Goal: Information Seeking & Learning: Learn about a topic

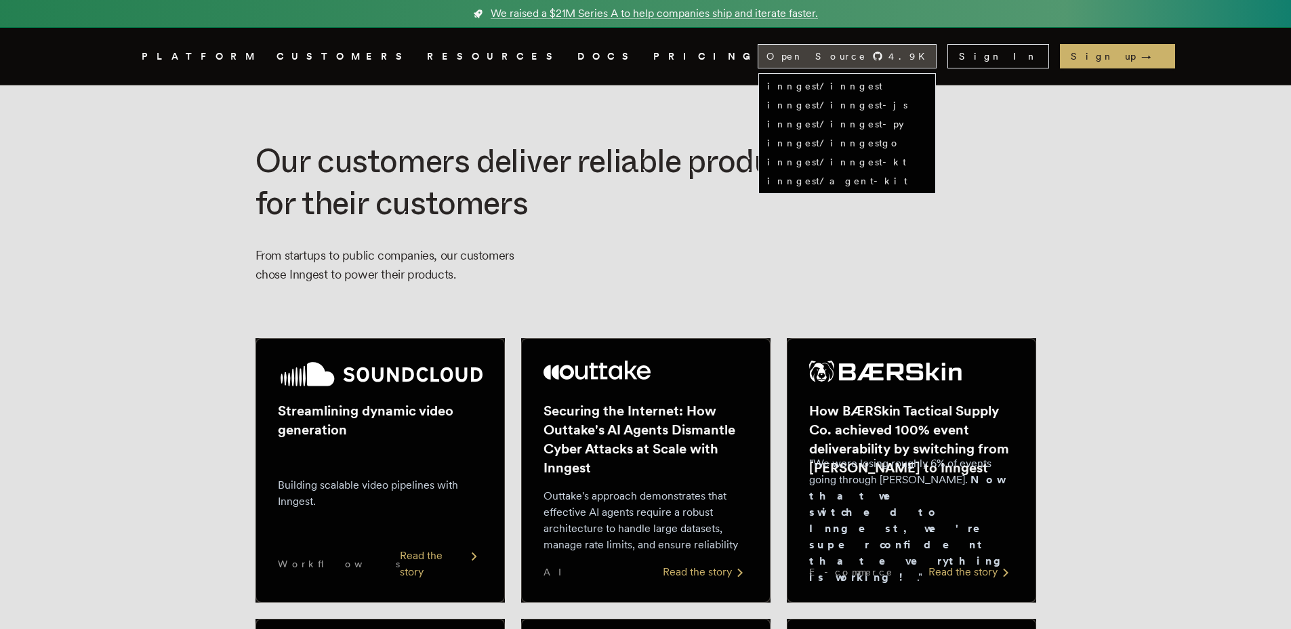
click at [867, 51] on span "Open Source" at bounding box center [816, 56] width 100 height 14
click at [882, 85] on link "inngest/inngest" at bounding box center [824, 86] width 115 height 11
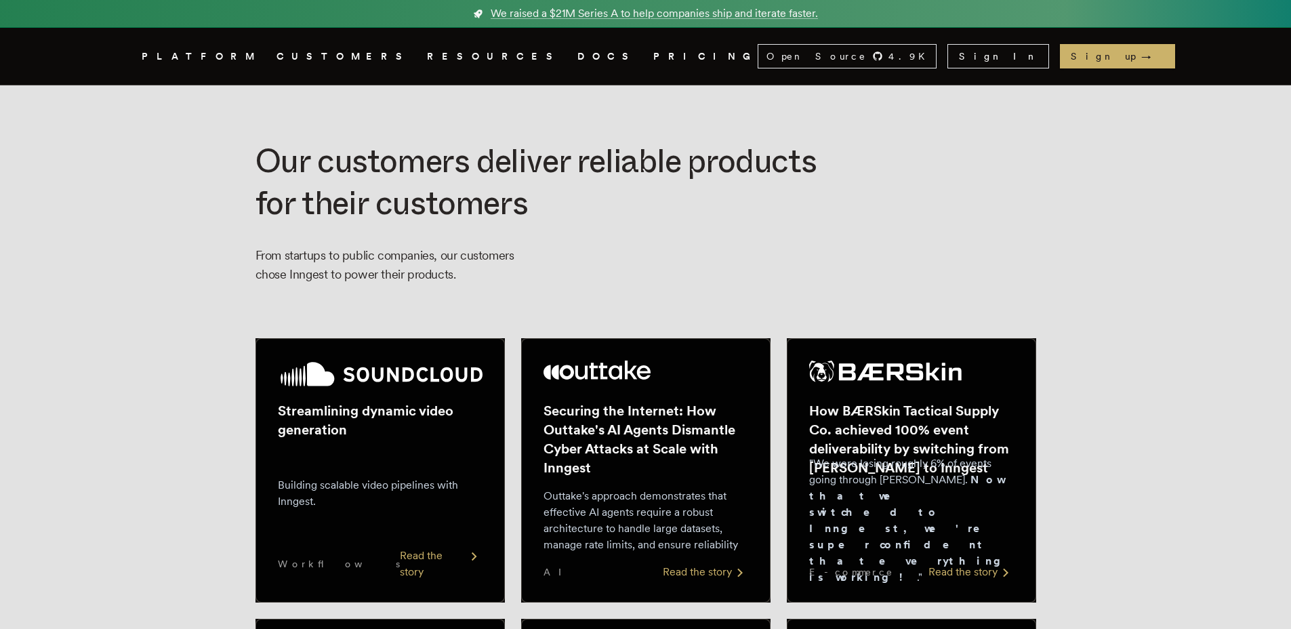
click at [577, 56] on link "DOCS" at bounding box center [607, 56] width 60 height 17
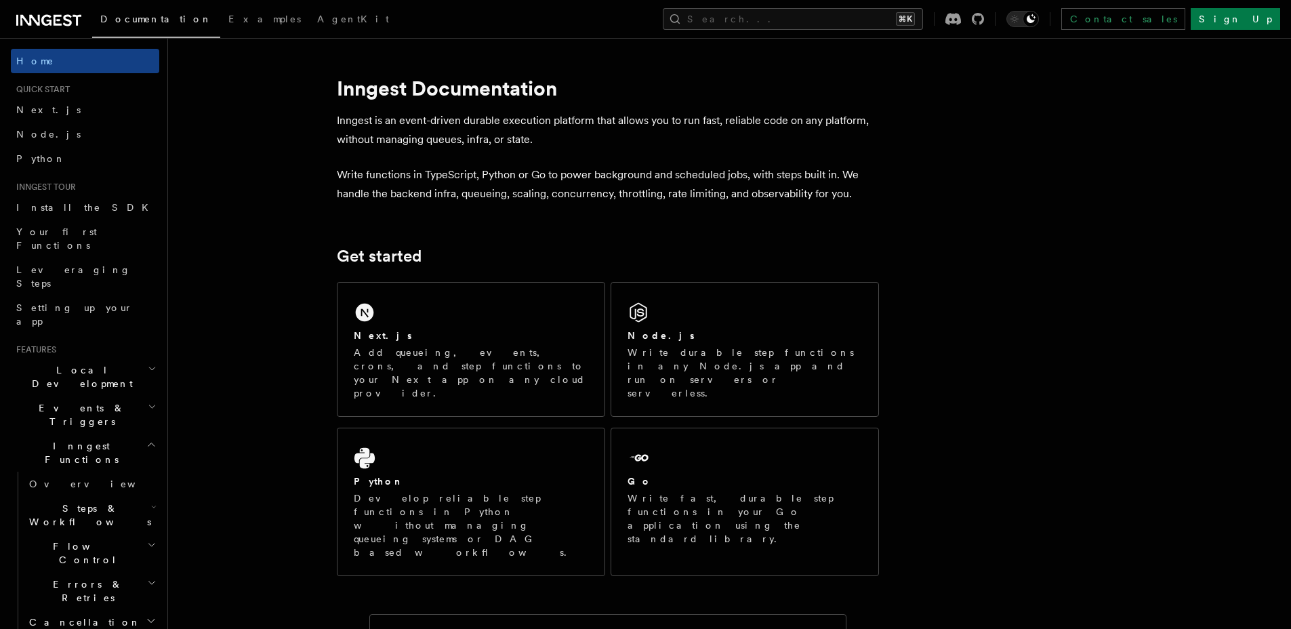
click at [110, 358] on h2 "Local Development" at bounding box center [85, 377] width 148 height 38
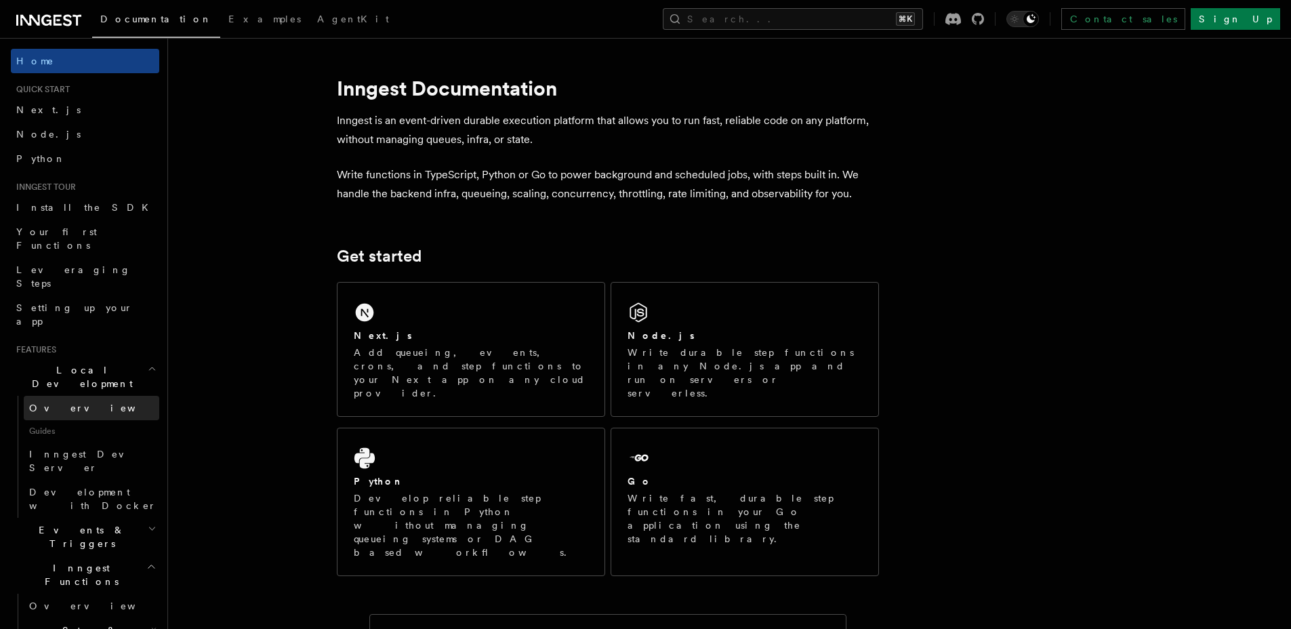
click at [48, 401] on span "Overview" at bounding box center [99, 408] width 140 height 14
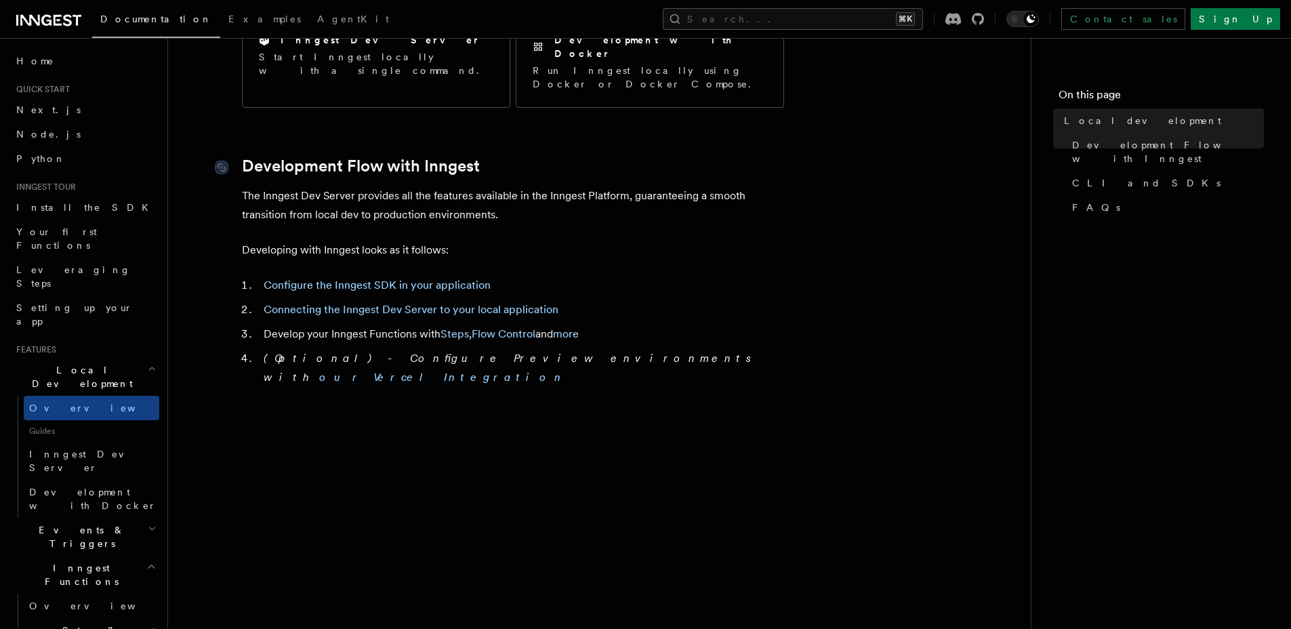
scroll to position [646, 0]
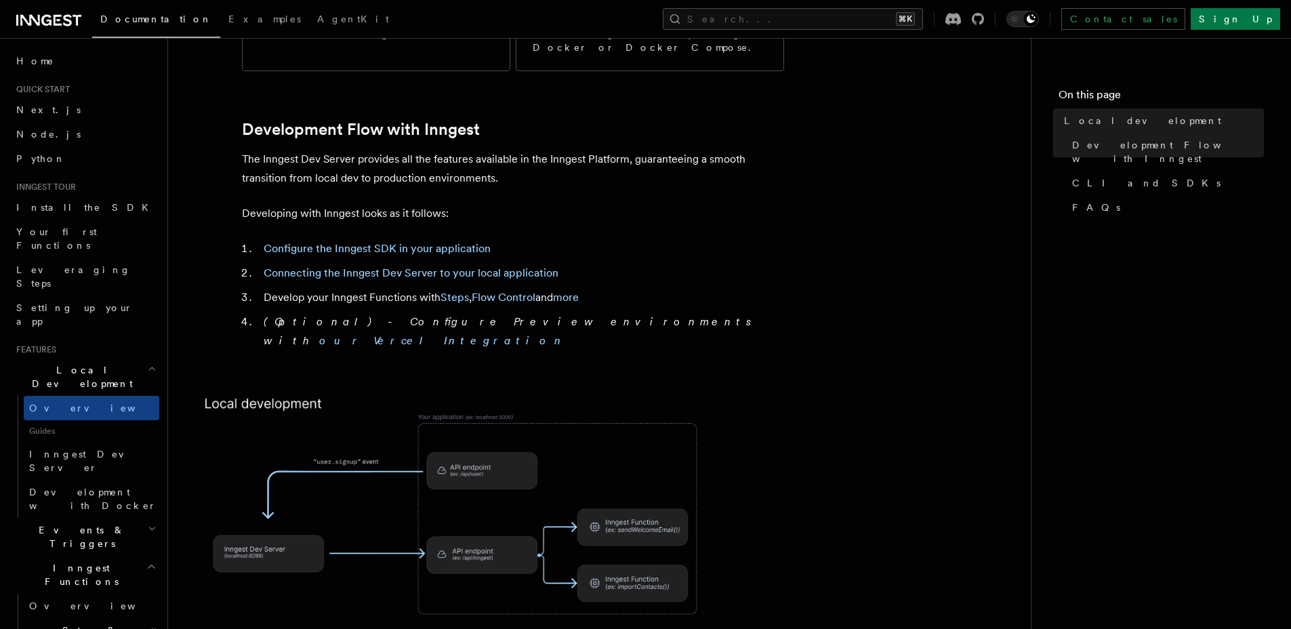
click at [471, 438] on img at bounding box center [461, 524] width 542 height 283
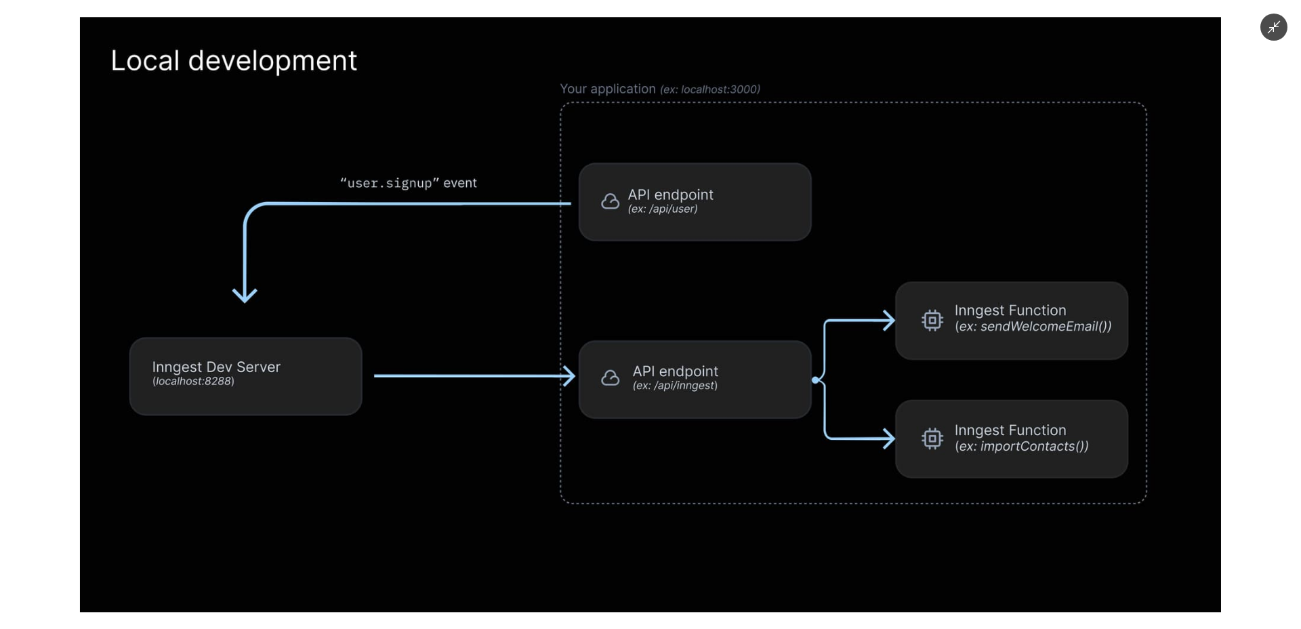
click at [674, 152] on img at bounding box center [650, 314] width 1141 height 595
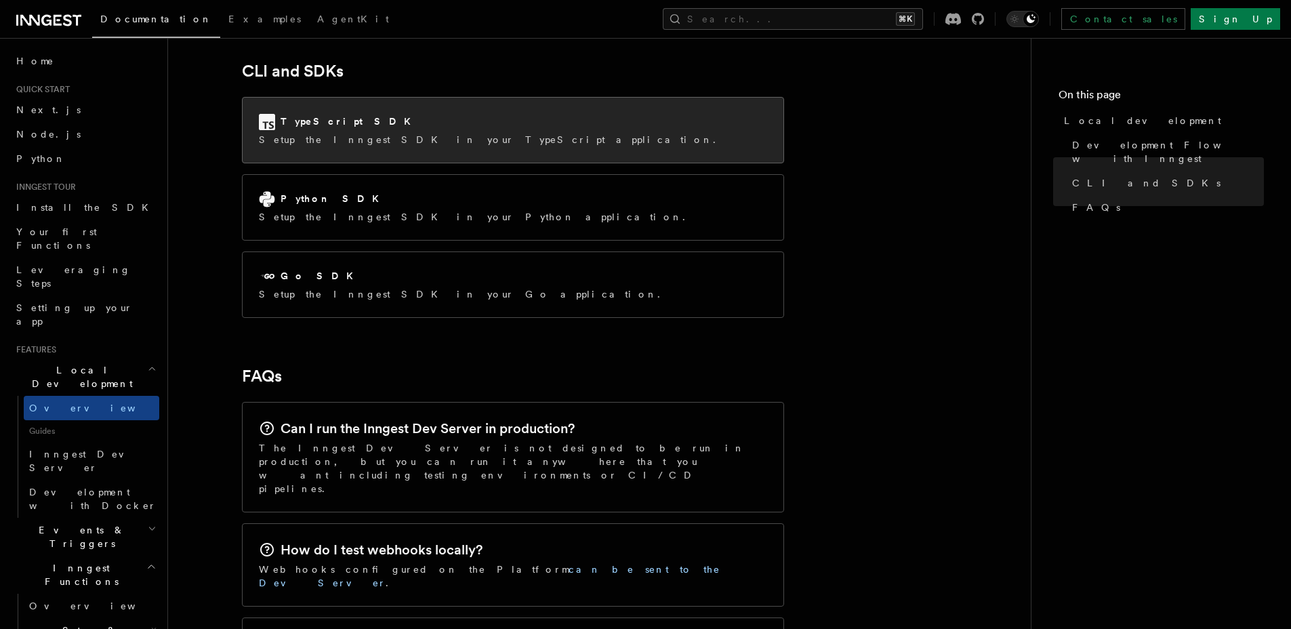
scroll to position [1947, 0]
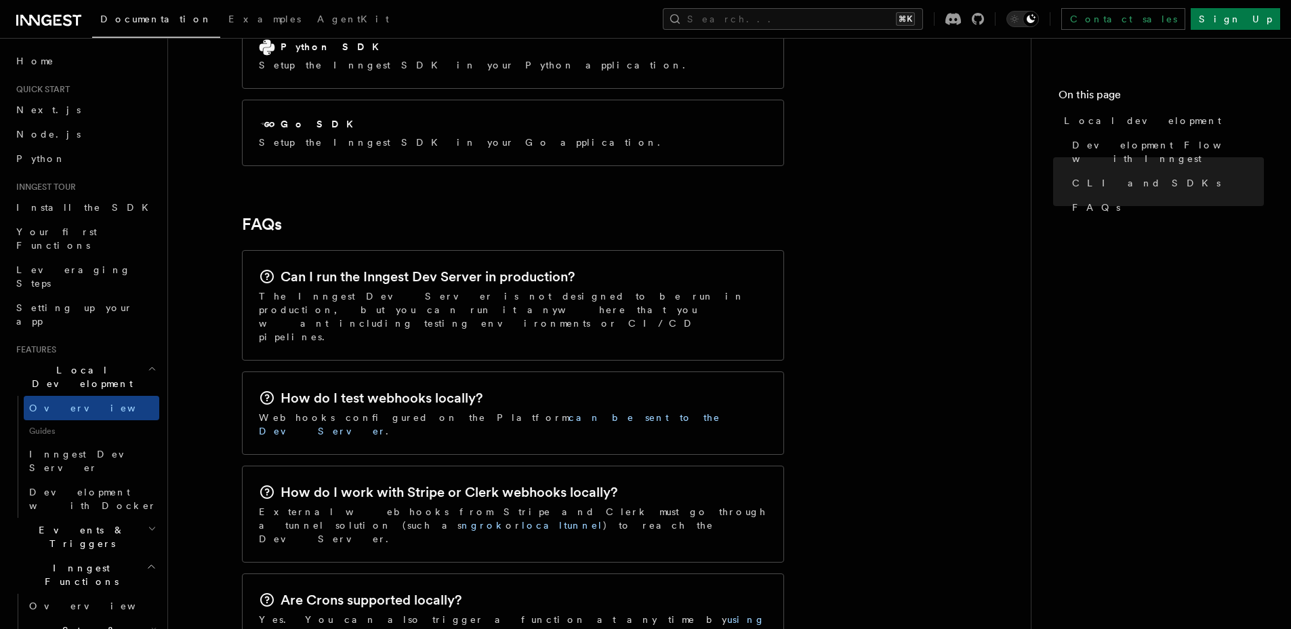
drag, startPoint x: 455, startPoint y: 210, endPoint x: 712, endPoint y: 220, distance: 256.4
click at [712, 267] on div "Can I run the Inngest Dev Server in production?" at bounding box center [513, 277] width 508 height 20
click at [565, 289] on p "The Inngest Dev Server is not designed to be run in production, but you can run…" at bounding box center [513, 316] width 508 height 54
drag, startPoint x: 471, startPoint y: 240, endPoint x: 249, endPoint y: 232, distance: 222.4
click at [249, 251] on div "Can I run the Inngest Dev Server in production? The Inngest Dev Server is not d…" at bounding box center [513, 305] width 541 height 109
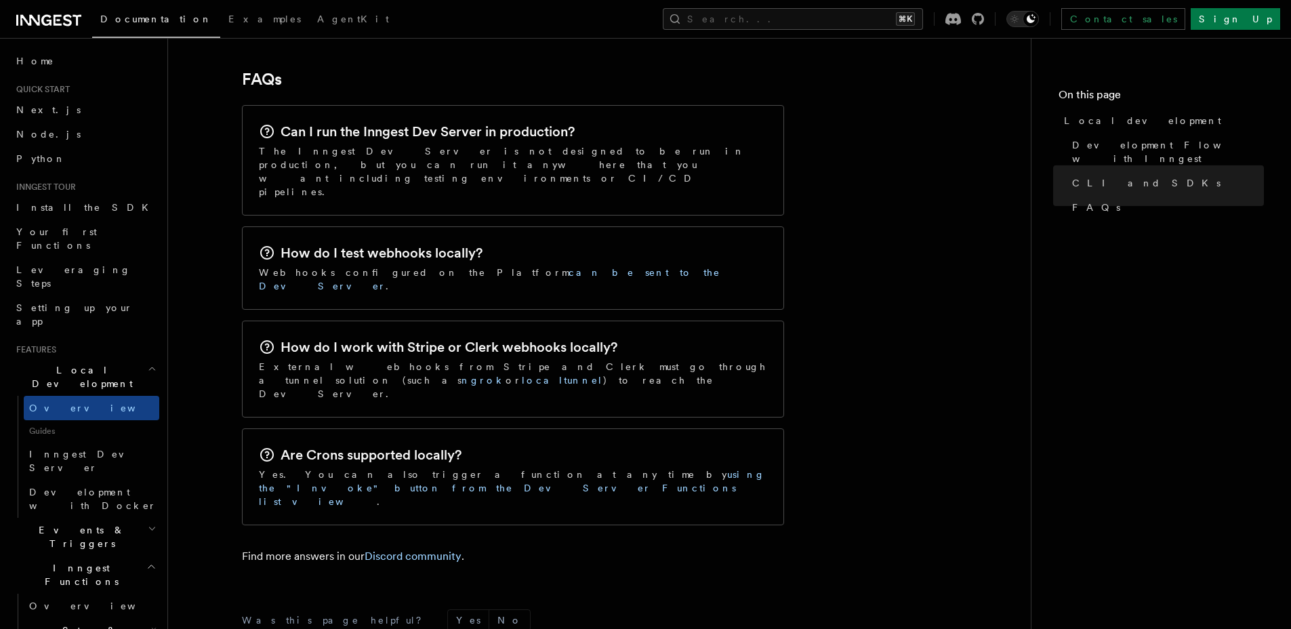
scroll to position [2152, 0]
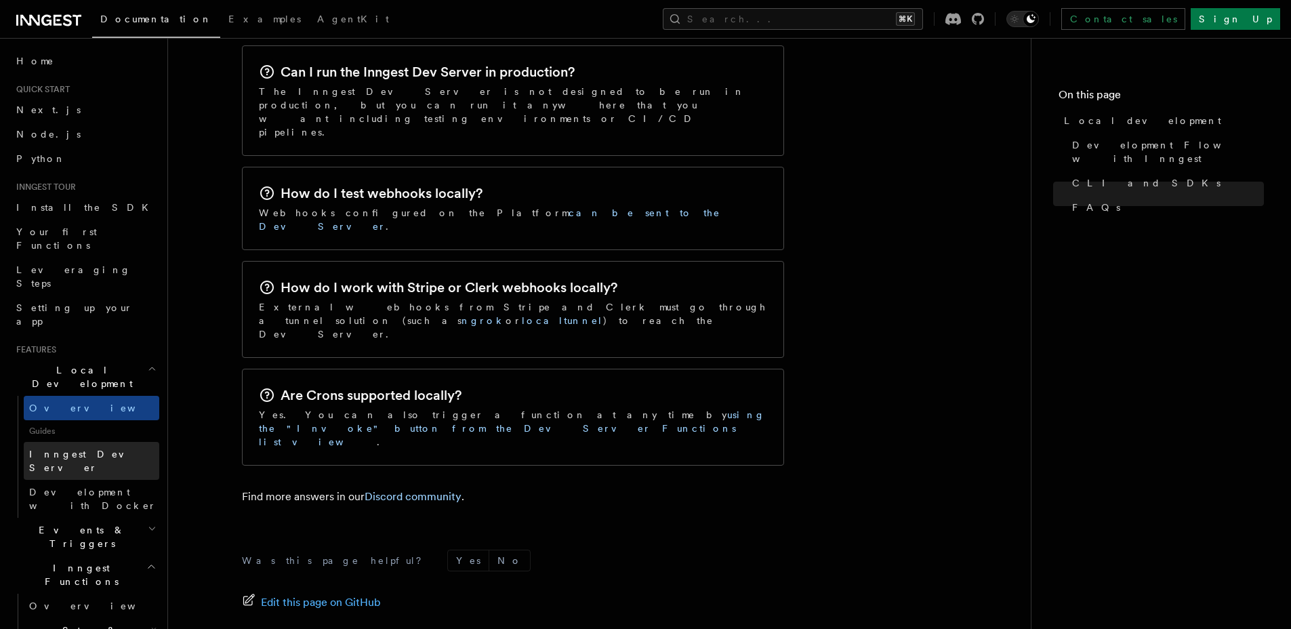
click at [95, 449] on span "Inngest Dev Server" at bounding box center [87, 461] width 116 height 24
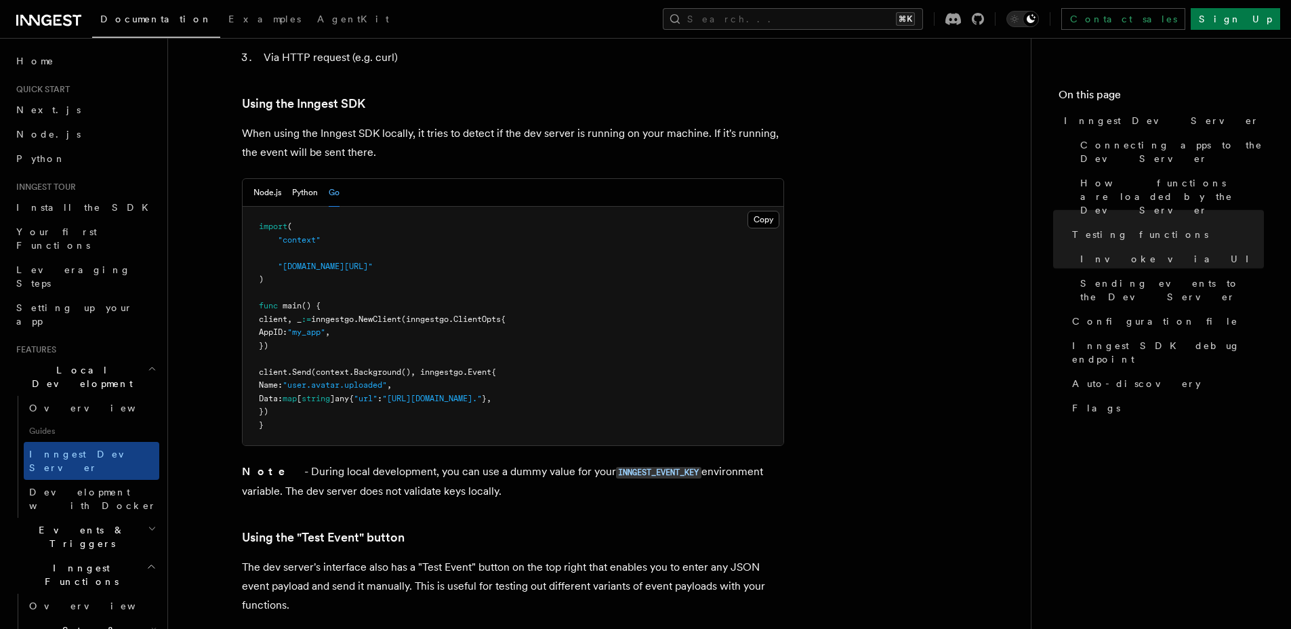
scroll to position [2086, 0]
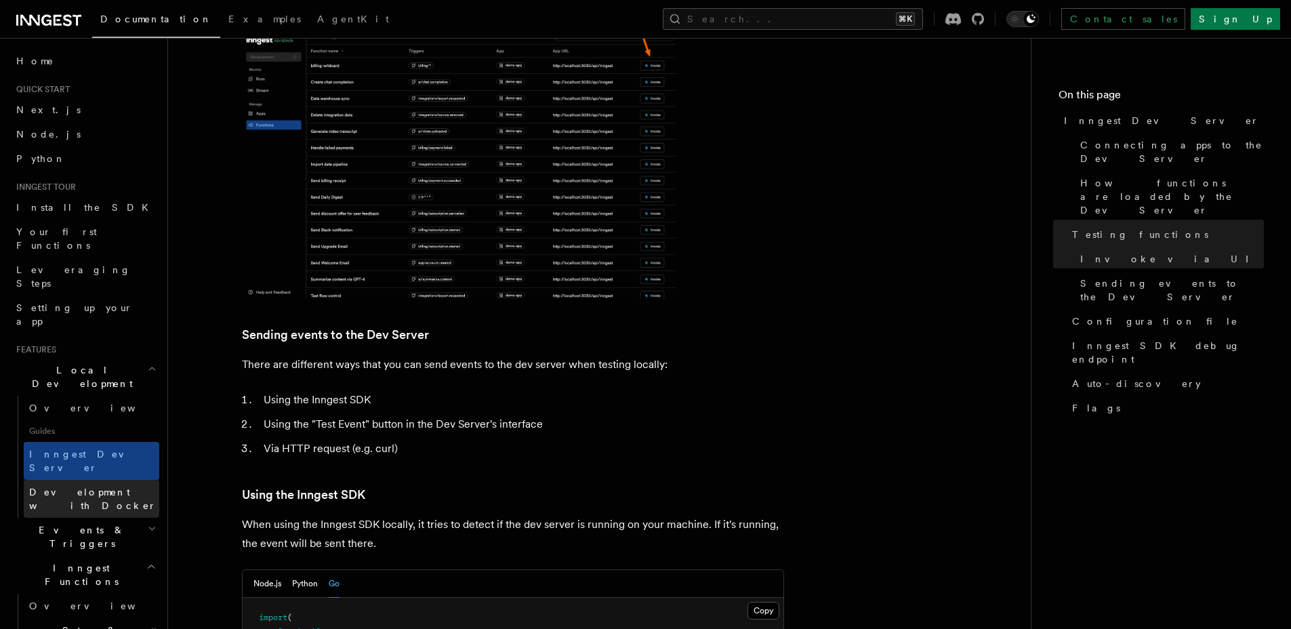
click at [92, 487] on span "Development with Docker" at bounding box center [92, 499] width 127 height 24
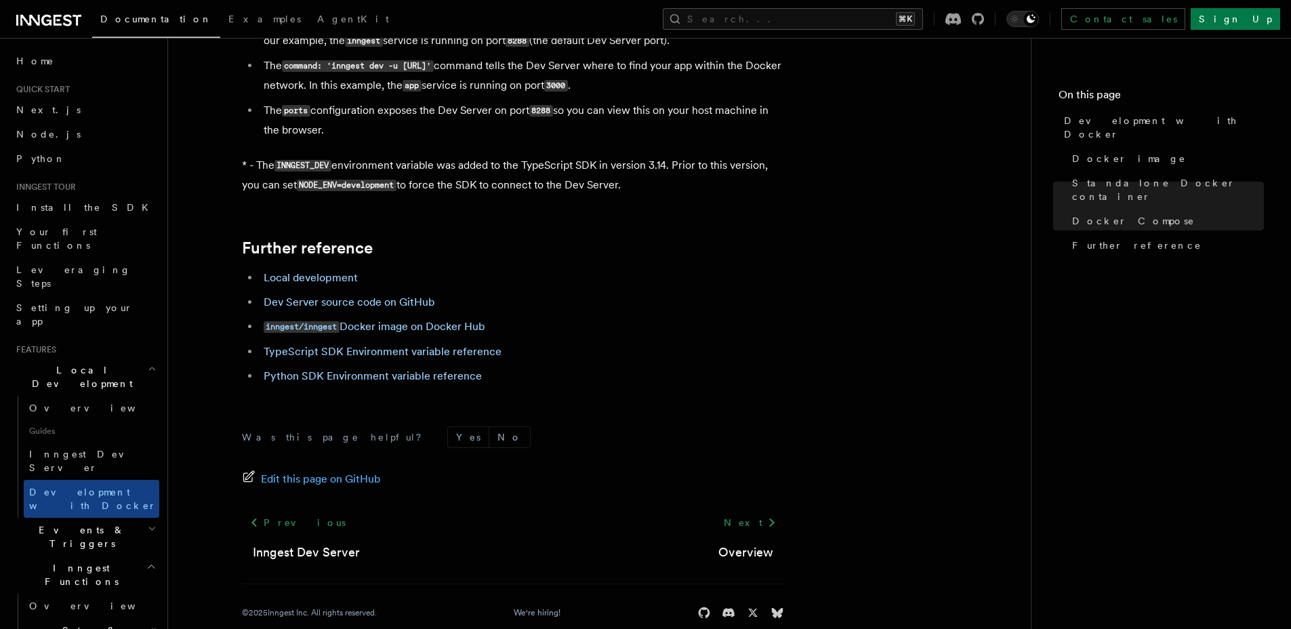
scroll to position [1361, 0]
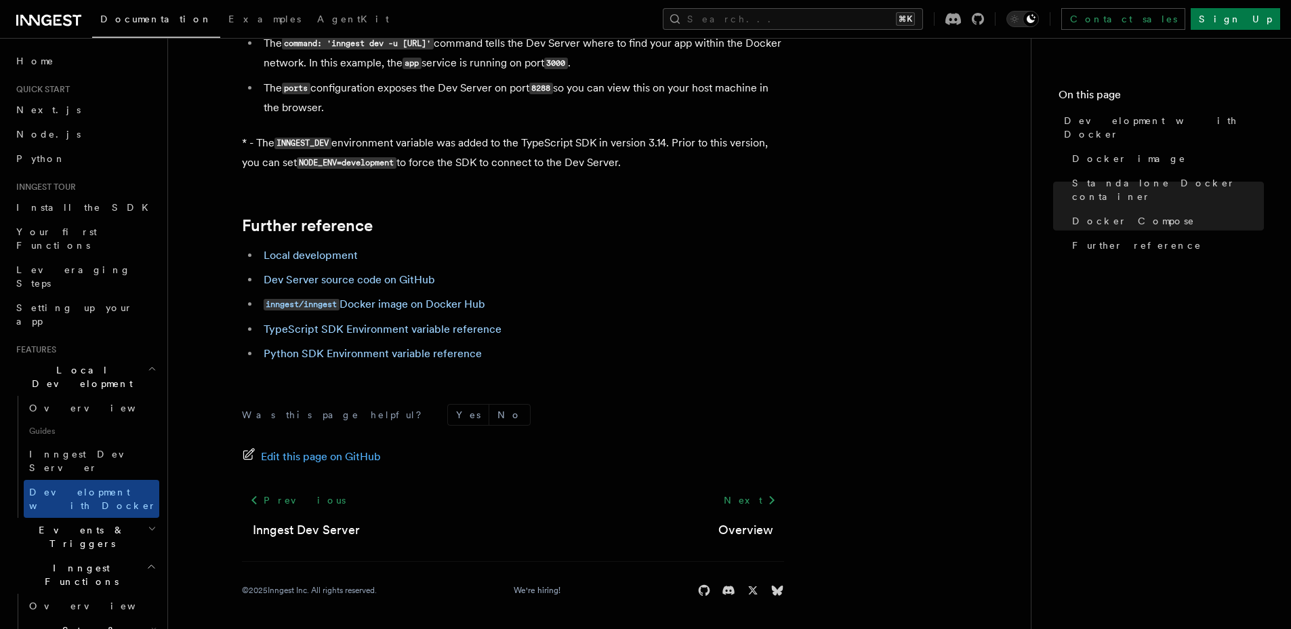
click at [70, 523] on span "Events & Triggers" at bounding box center [79, 536] width 137 height 27
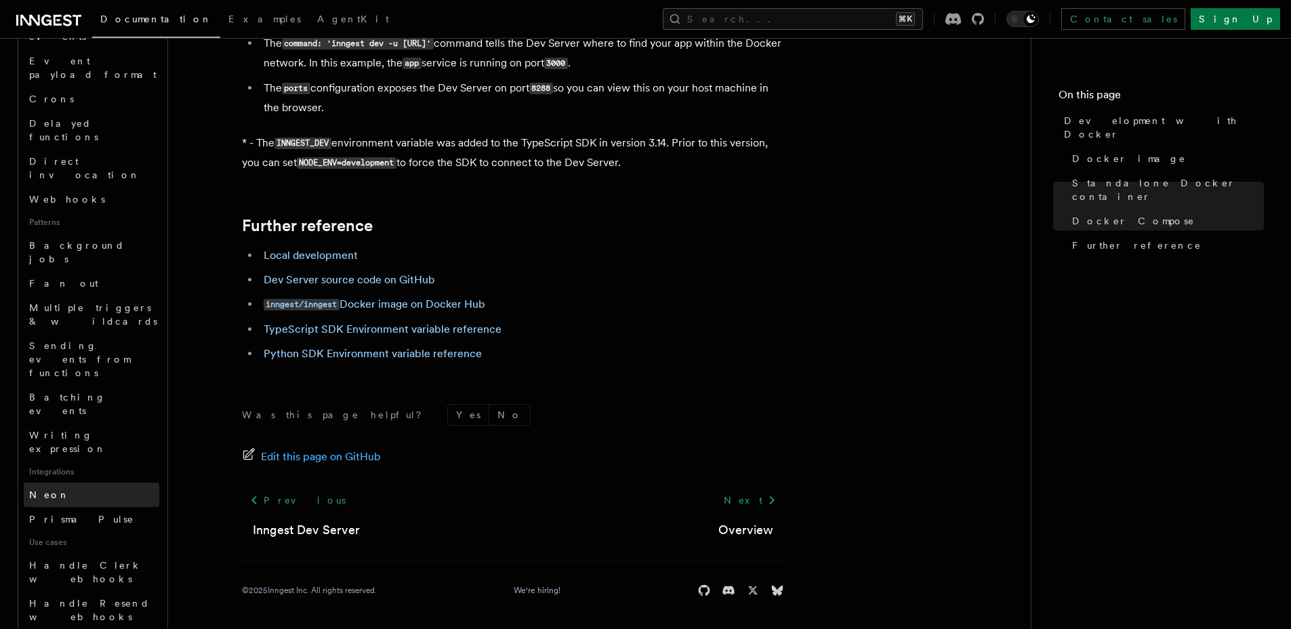
scroll to position [635, 0]
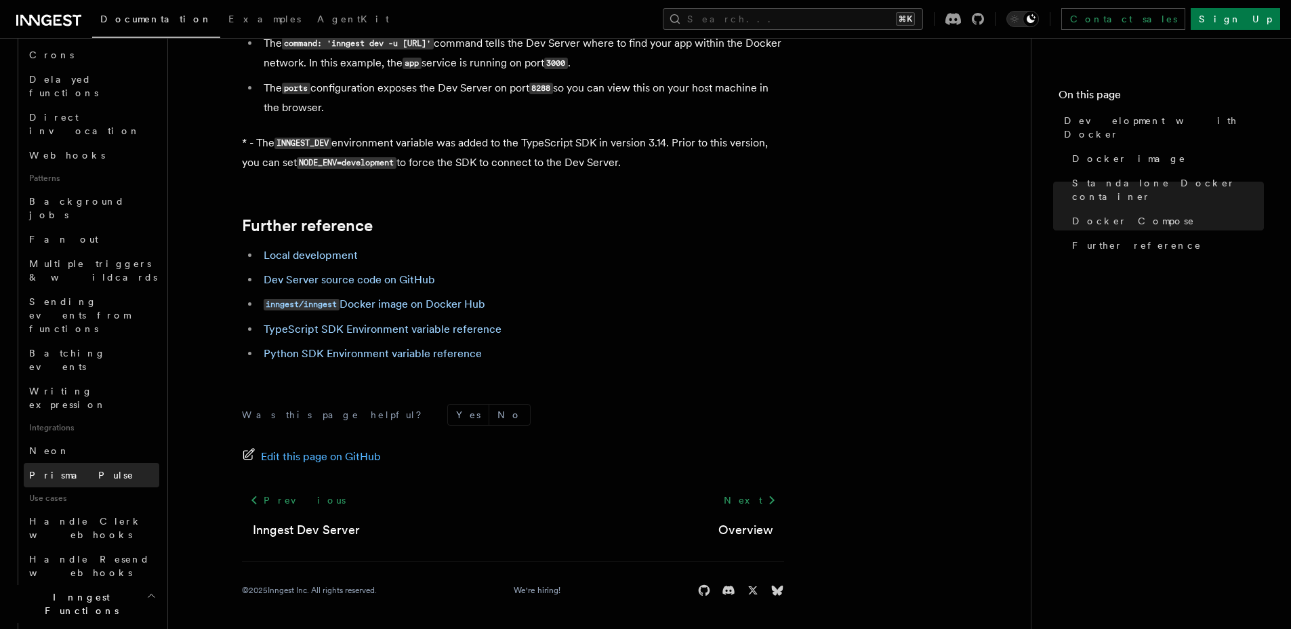
click at [93, 463] on link "Prisma Pulse" at bounding box center [92, 475] width 136 height 24
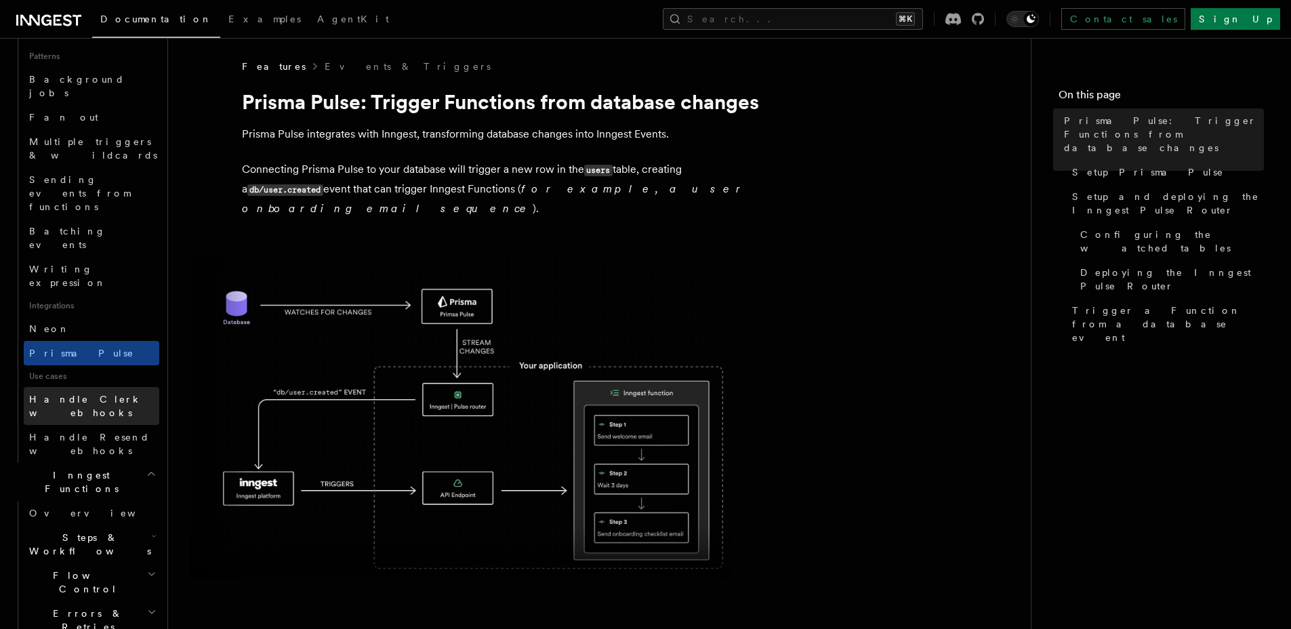
click at [102, 394] on span "Handle Clerk webhooks" at bounding box center [85, 406] width 113 height 24
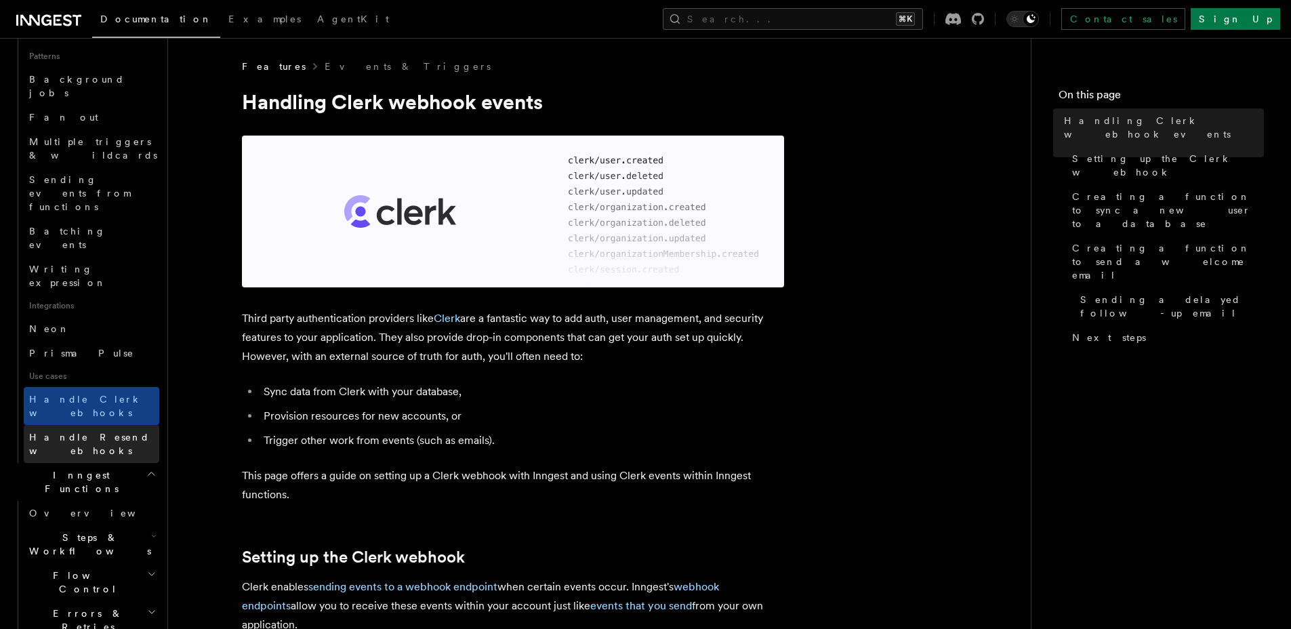
click at [100, 430] on span "Handle Resend webhooks" at bounding box center [94, 443] width 130 height 27
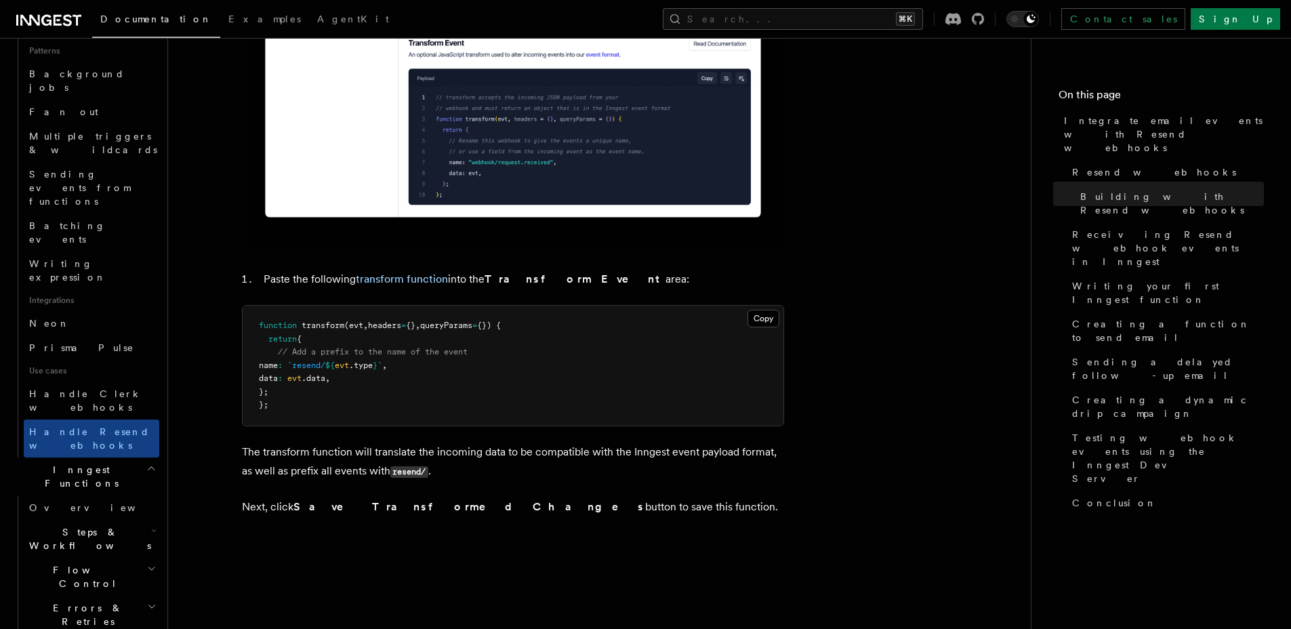
scroll to position [728, 0]
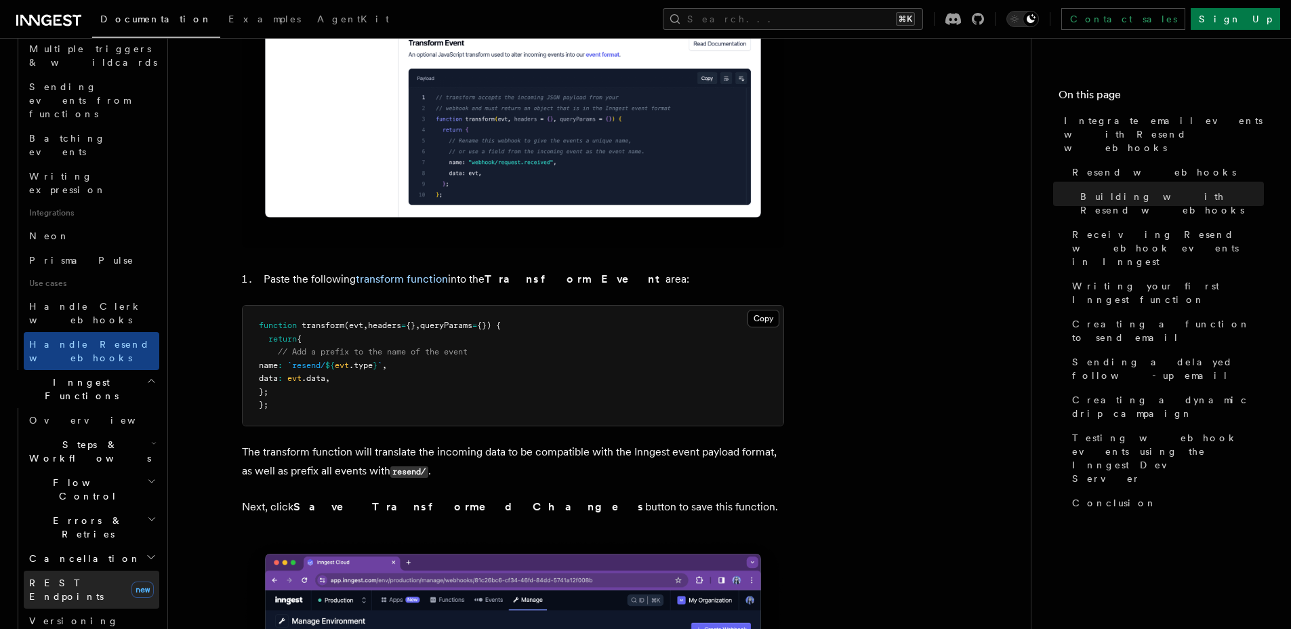
click at [81, 577] on span "REST Endpoints" at bounding box center [66, 589] width 75 height 24
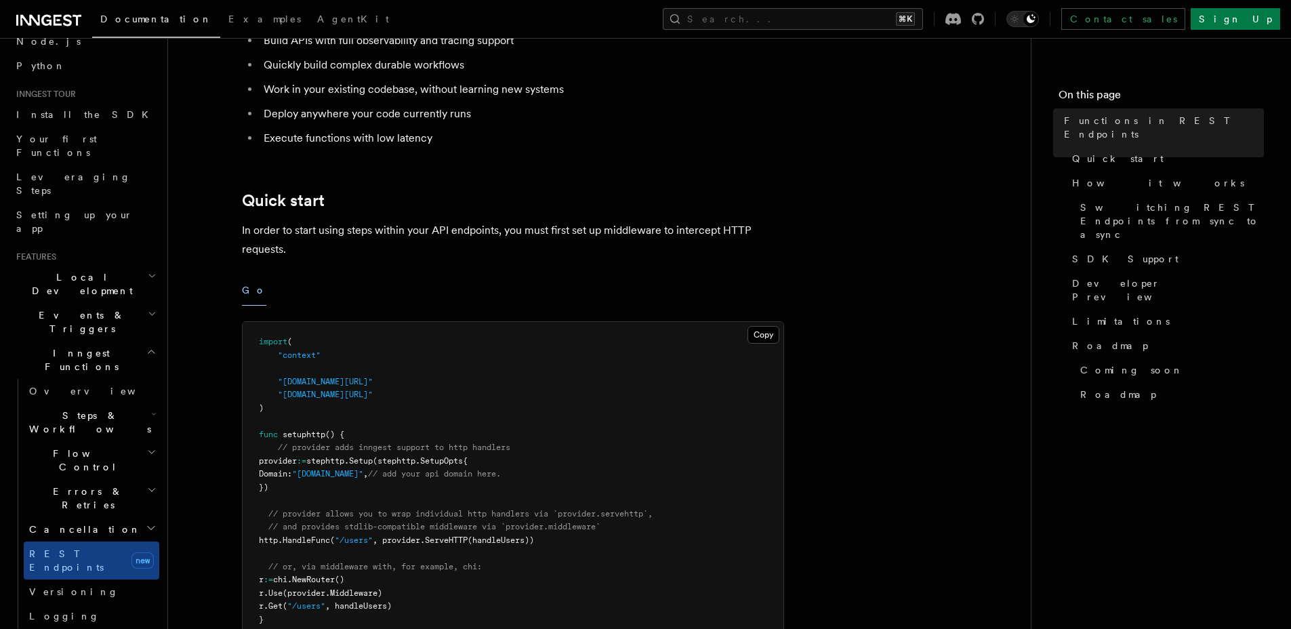
scroll to position [146, 0]
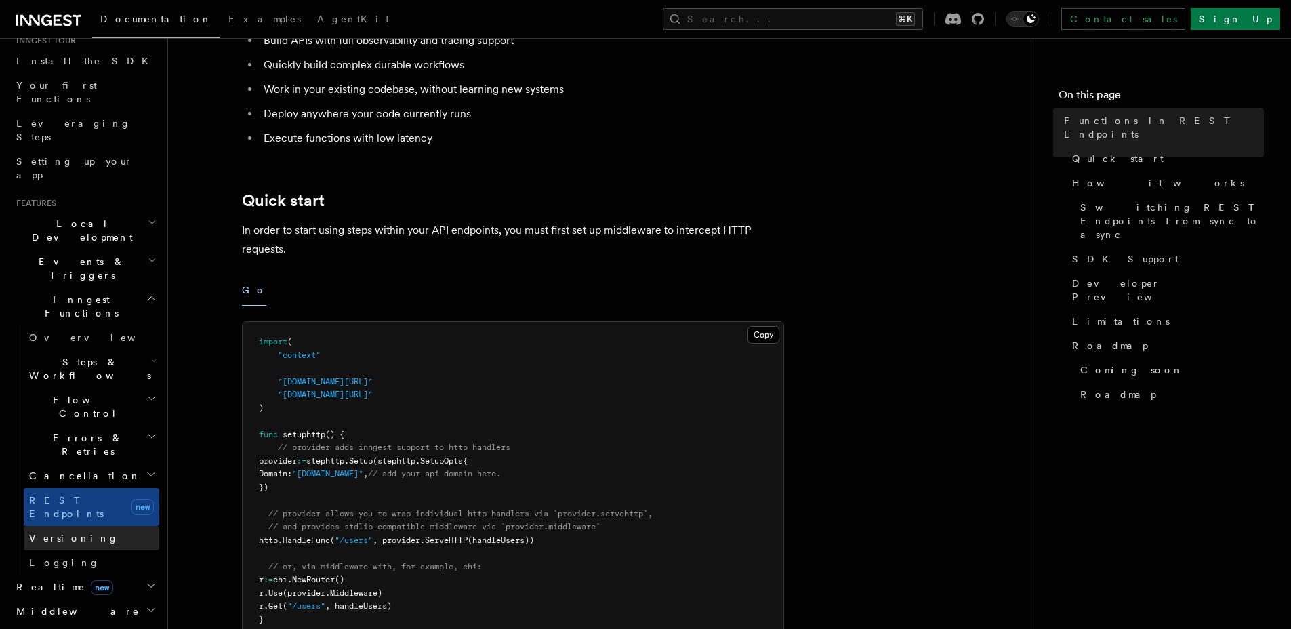
click at [62, 533] on span "Versioning" at bounding box center [73, 538] width 89 height 11
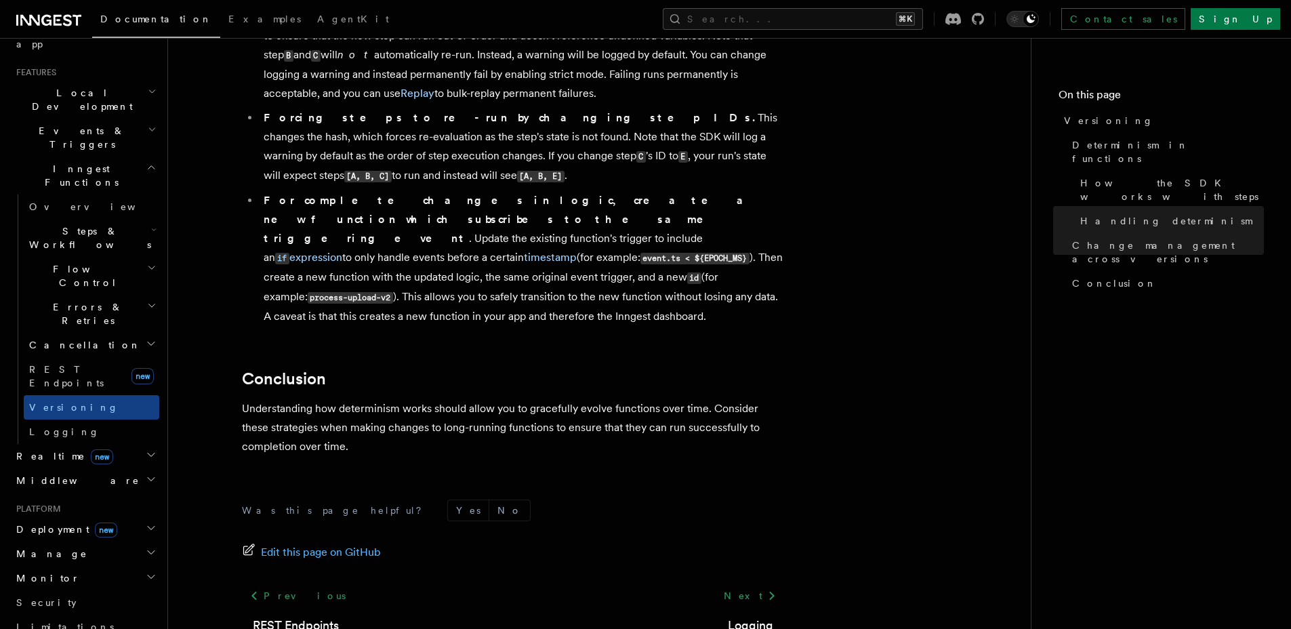
scroll to position [319, 0]
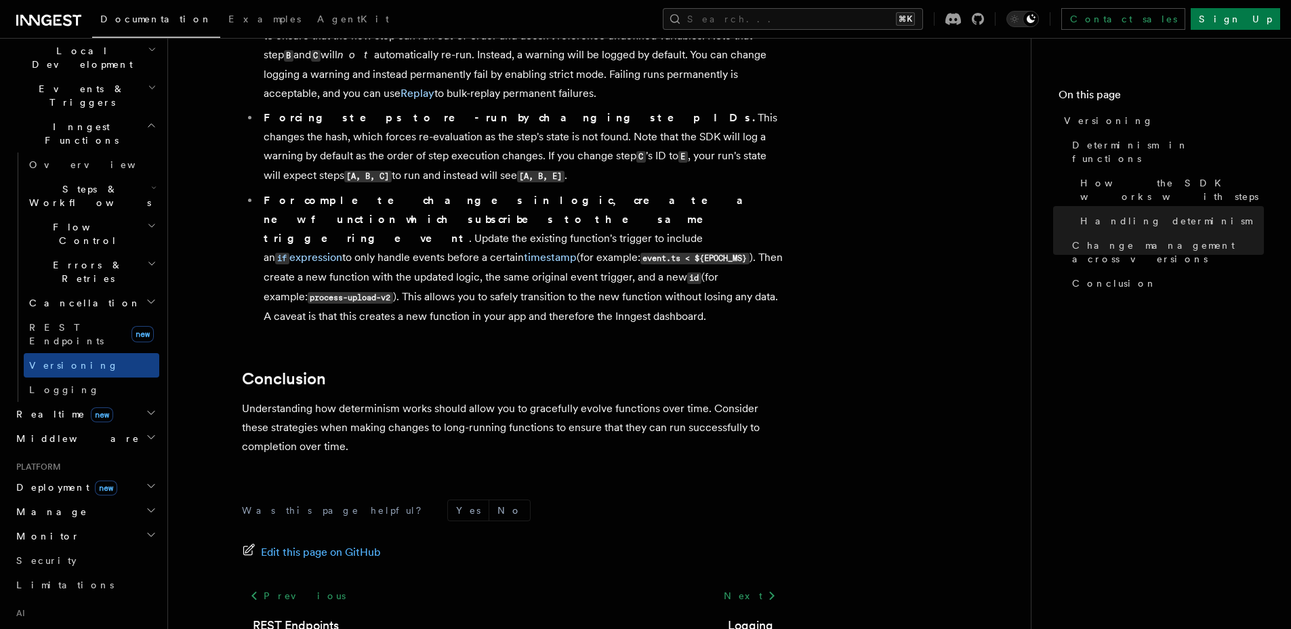
click at [36, 407] on span "Realtime new" at bounding box center [62, 414] width 102 height 14
click at [70, 426] on link "Overview" at bounding box center [92, 438] width 136 height 24
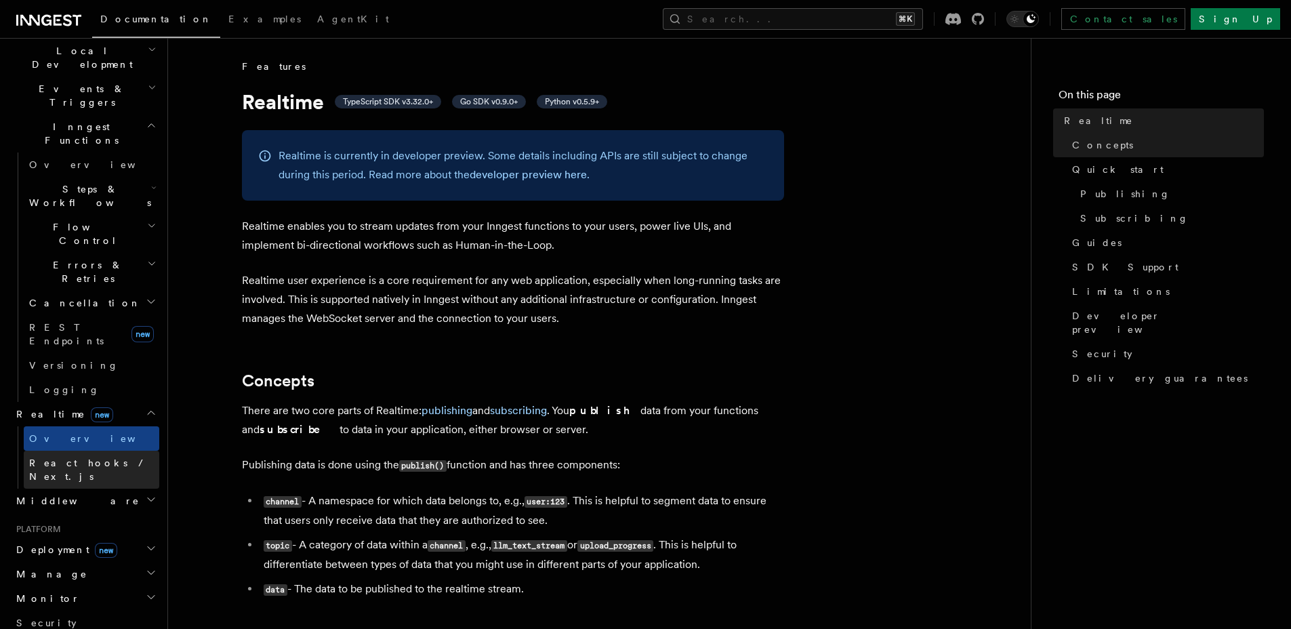
click at [85, 457] on span "React hooks / Next.js" at bounding box center [89, 469] width 120 height 24
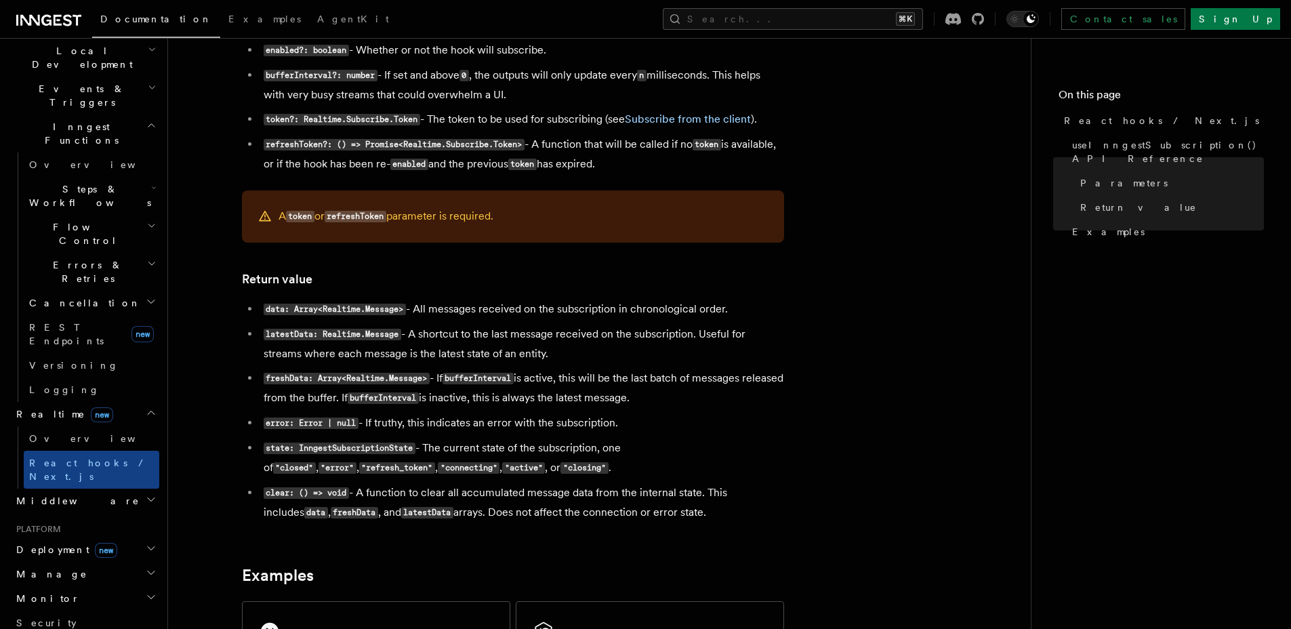
scroll to position [1235, 0]
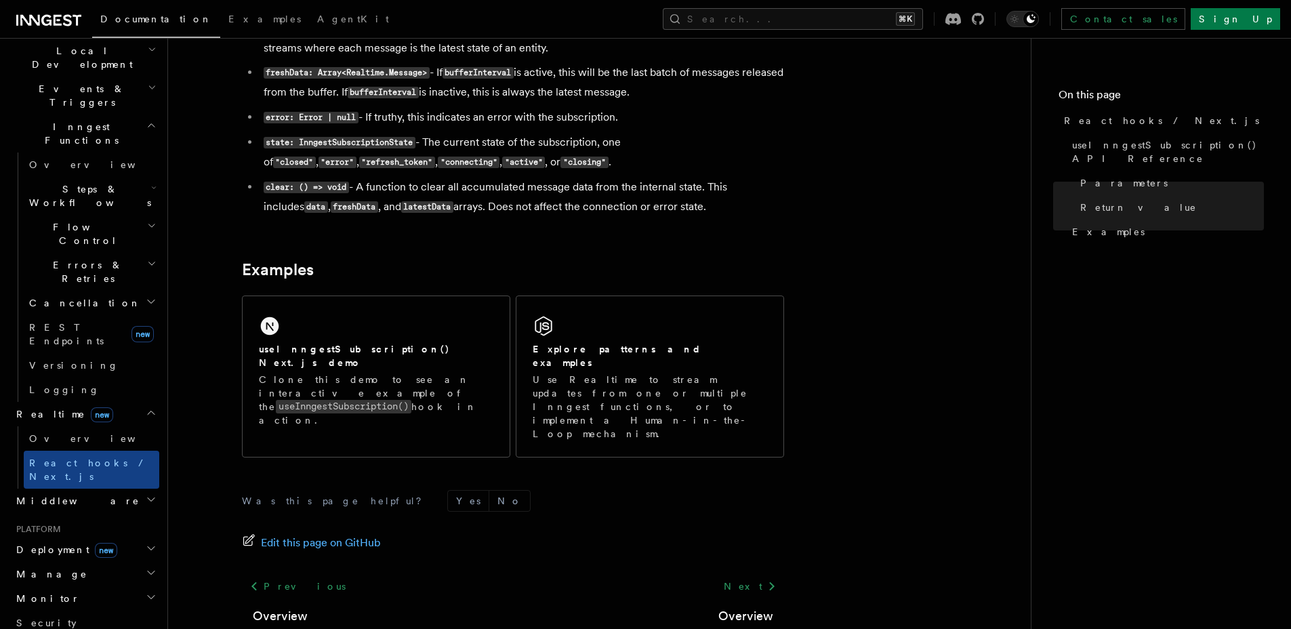
click at [44, 543] on span "Deployment new" at bounding box center [64, 550] width 106 height 14
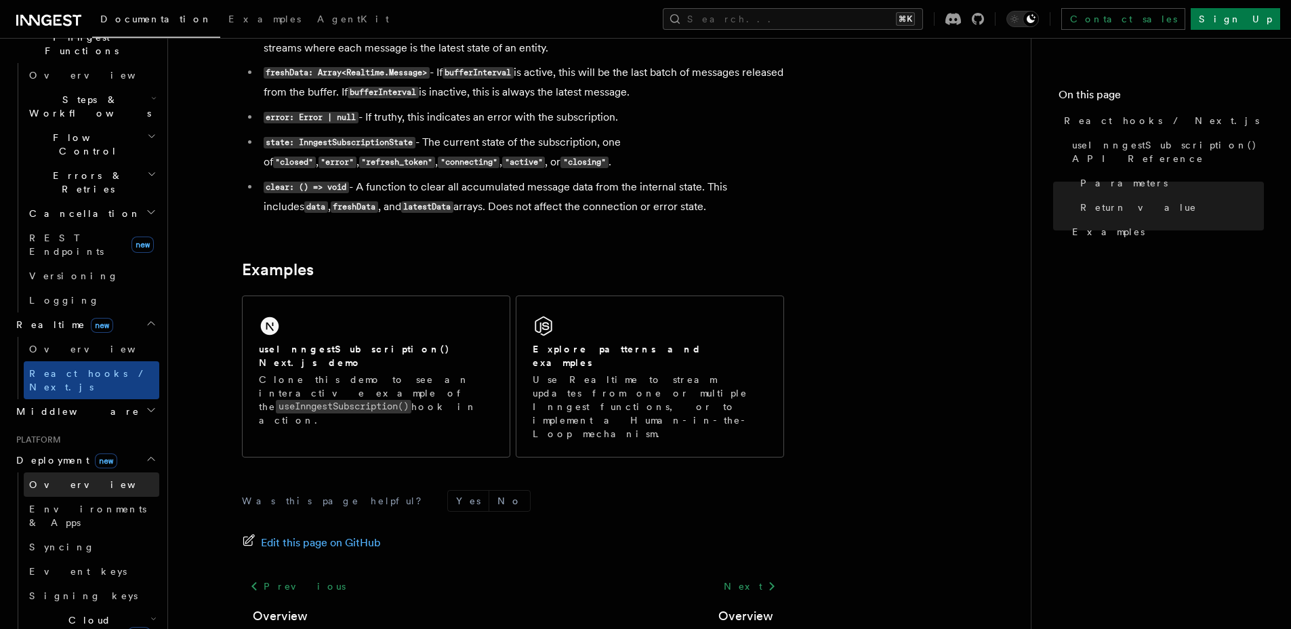
click at [68, 472] on link "Overview" at bounding box center [92, 484] width 136 height 24
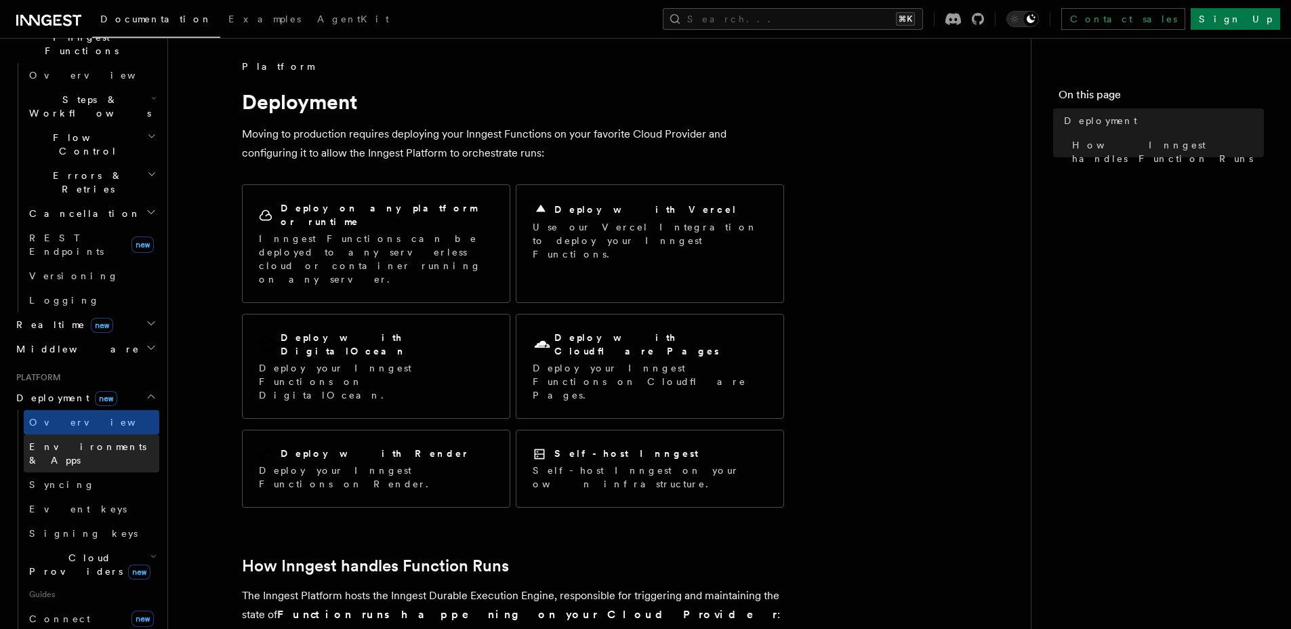
click at [87, 441] on span "Environments & Apps" at bounding box center [87, 453] width 117 height 24
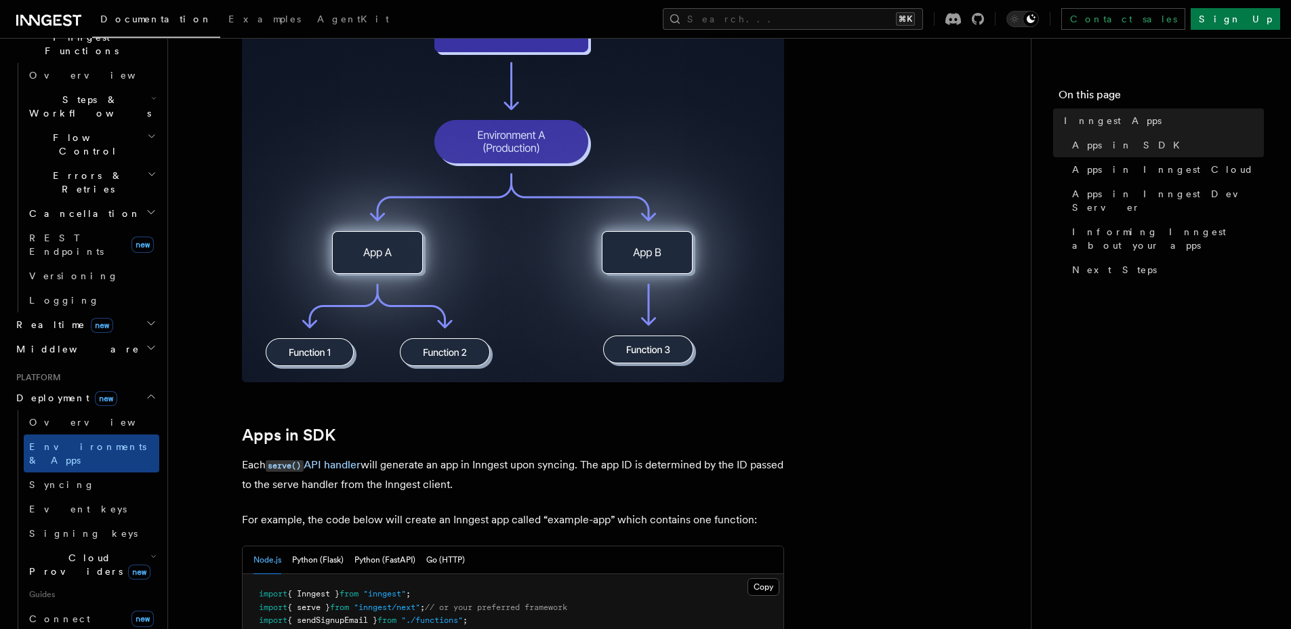
scroll to position [317, 0]
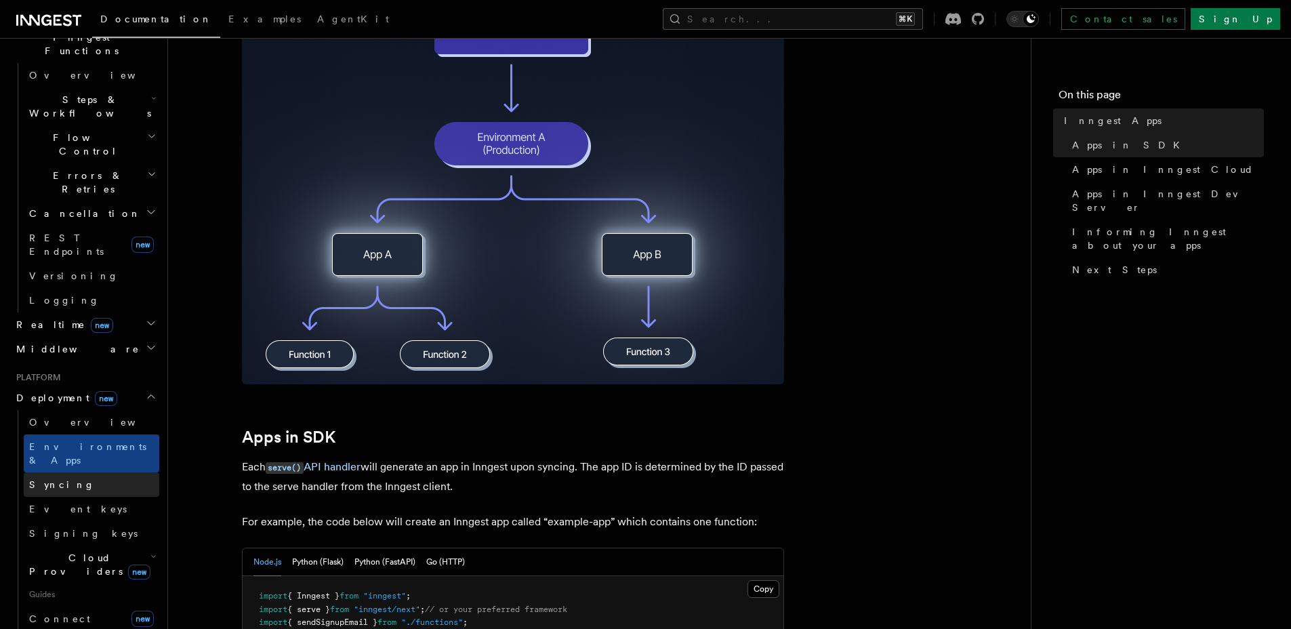
click at [73, 472] on link "Syncing" at bounding box center [92, 484] width 136 height 24
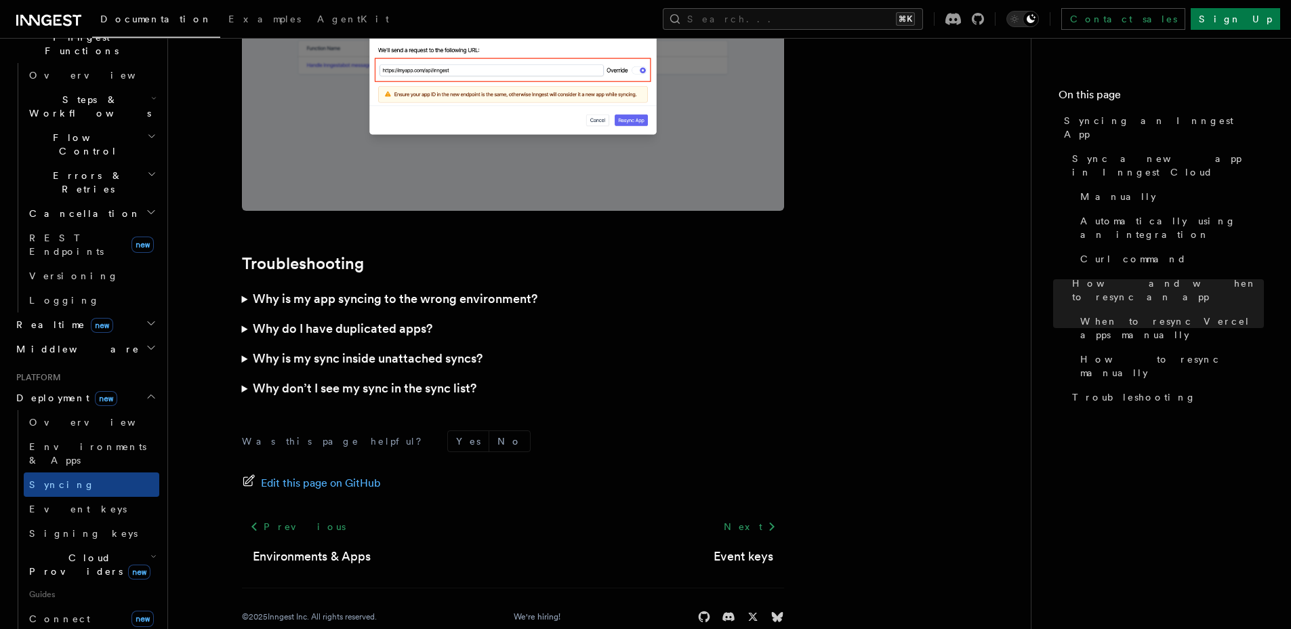
scroll to position [3863, 0]
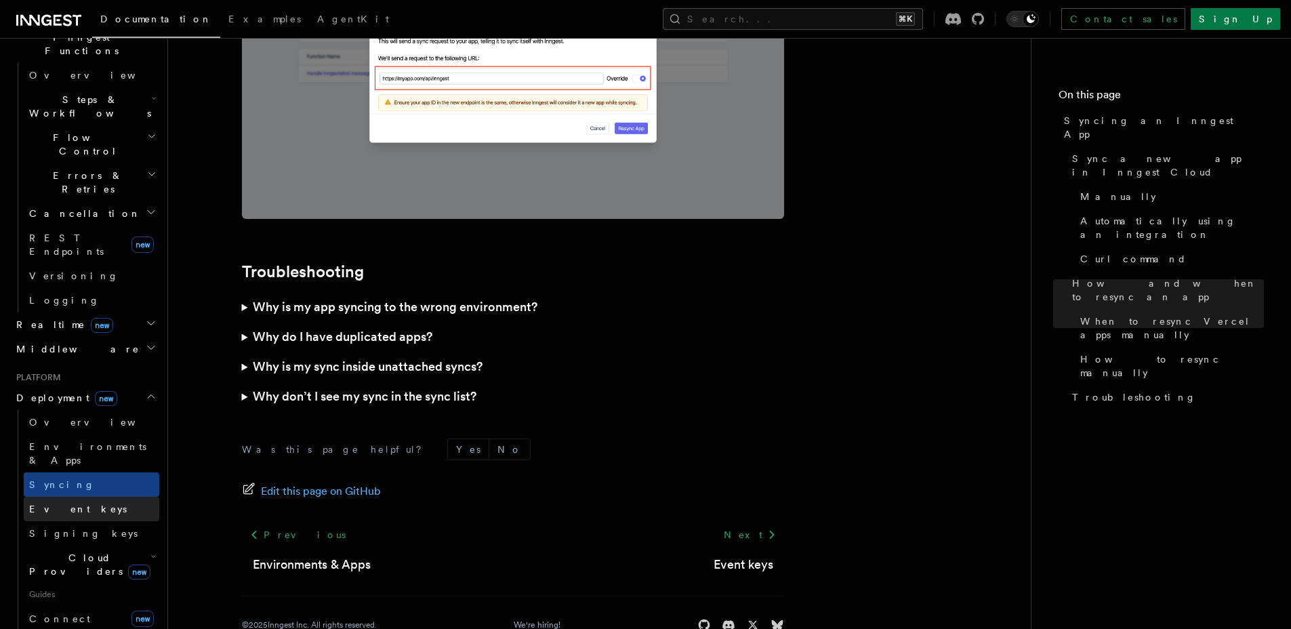
click at [120, 497] on link "Event keys" at bounding box center [92, 509] width 136 height 24
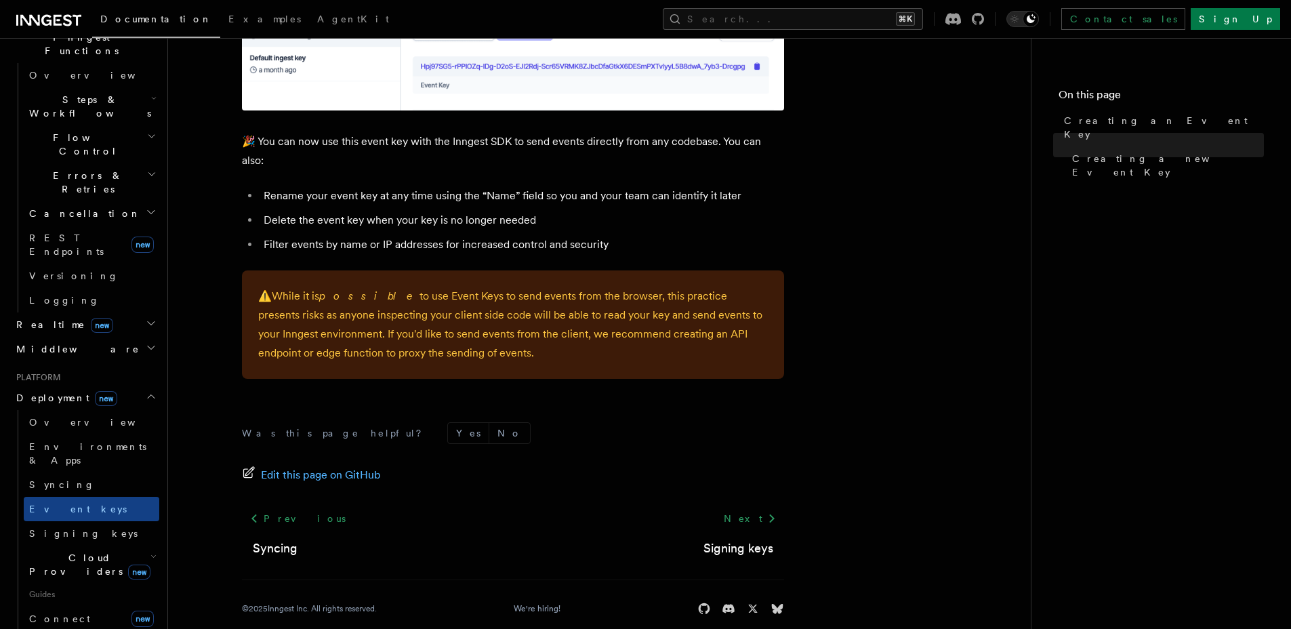
scroll to position [896, 0]
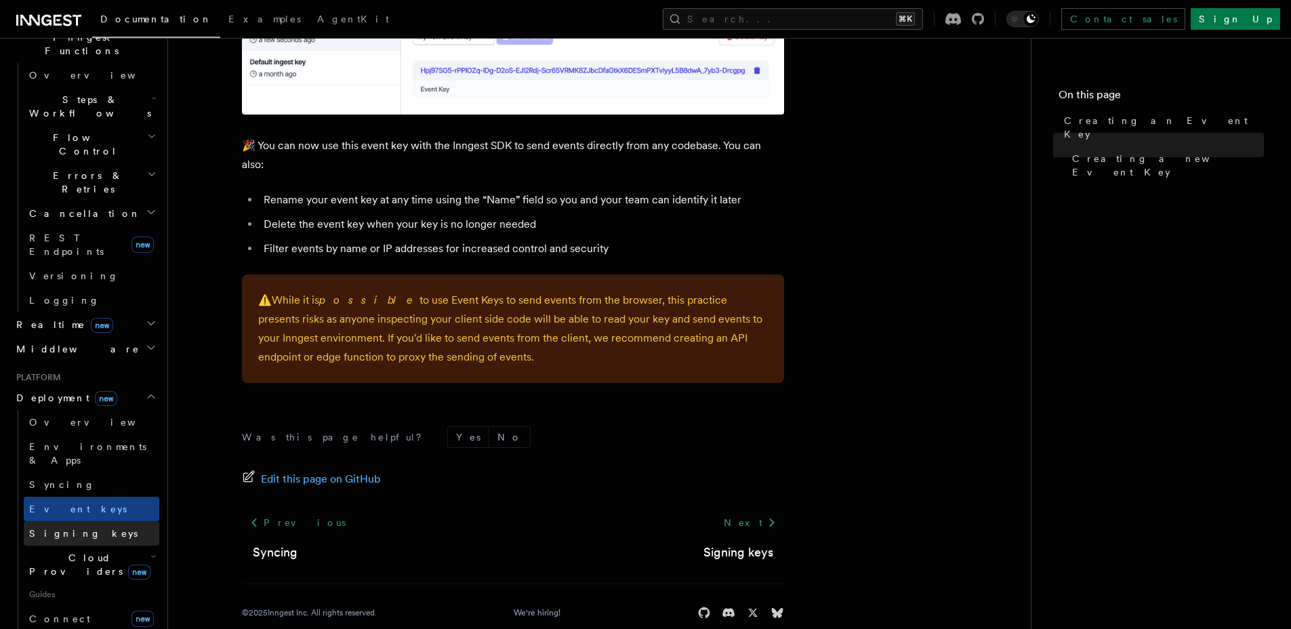
click at [118, 521] on link "Signing keys" at bounding box center [92, 533] width 136 height 24
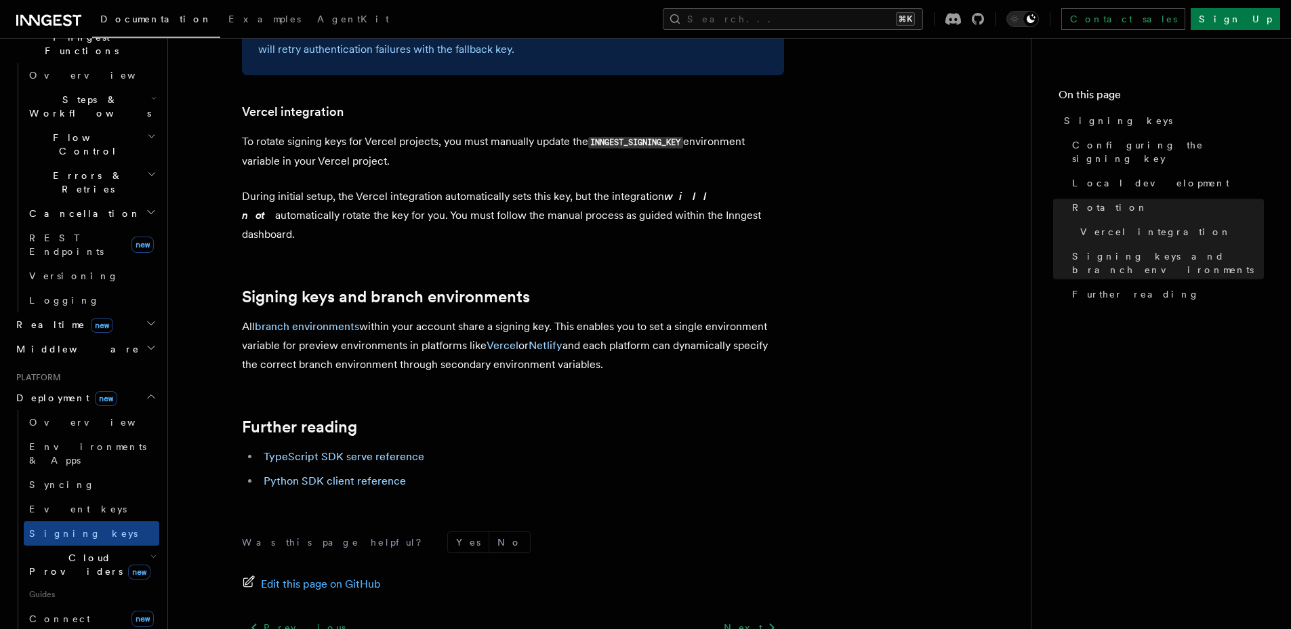
scroll to position [1346, 0]
click at [83, 546] on h2 "Cloud Providers new" at bounding box center [92, 565] width 136 height 38
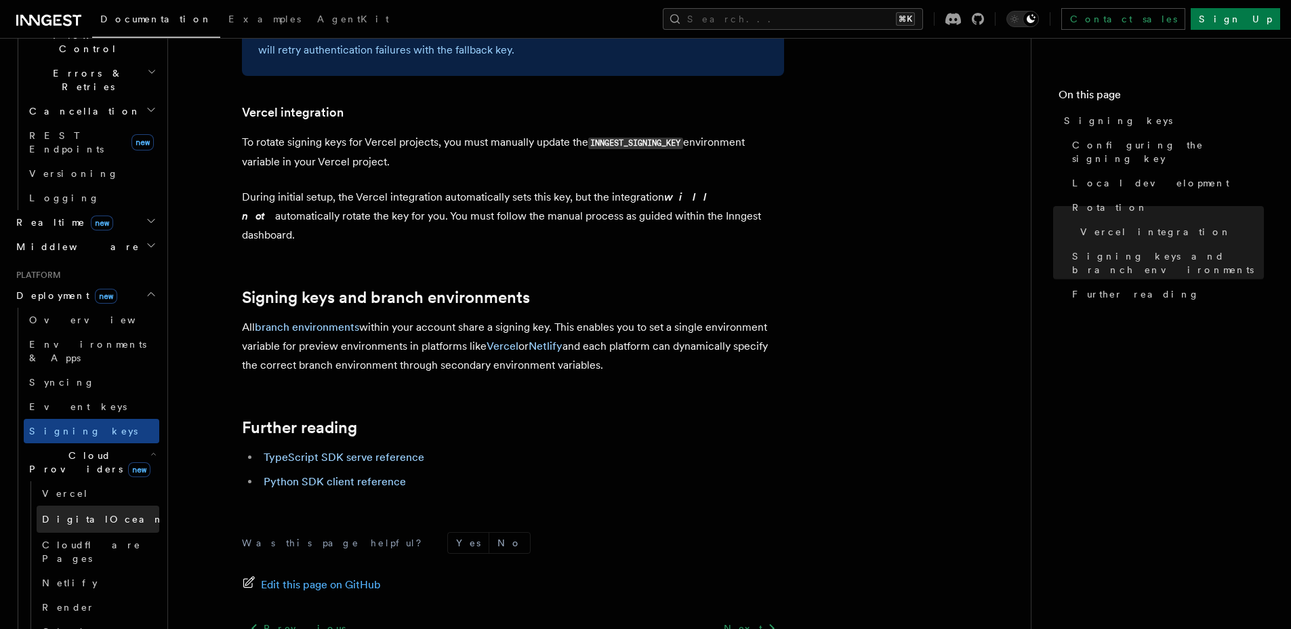
click at [93, 512] on span "DigitalOcean" at bounding box center [103, 519] width 122 height 14
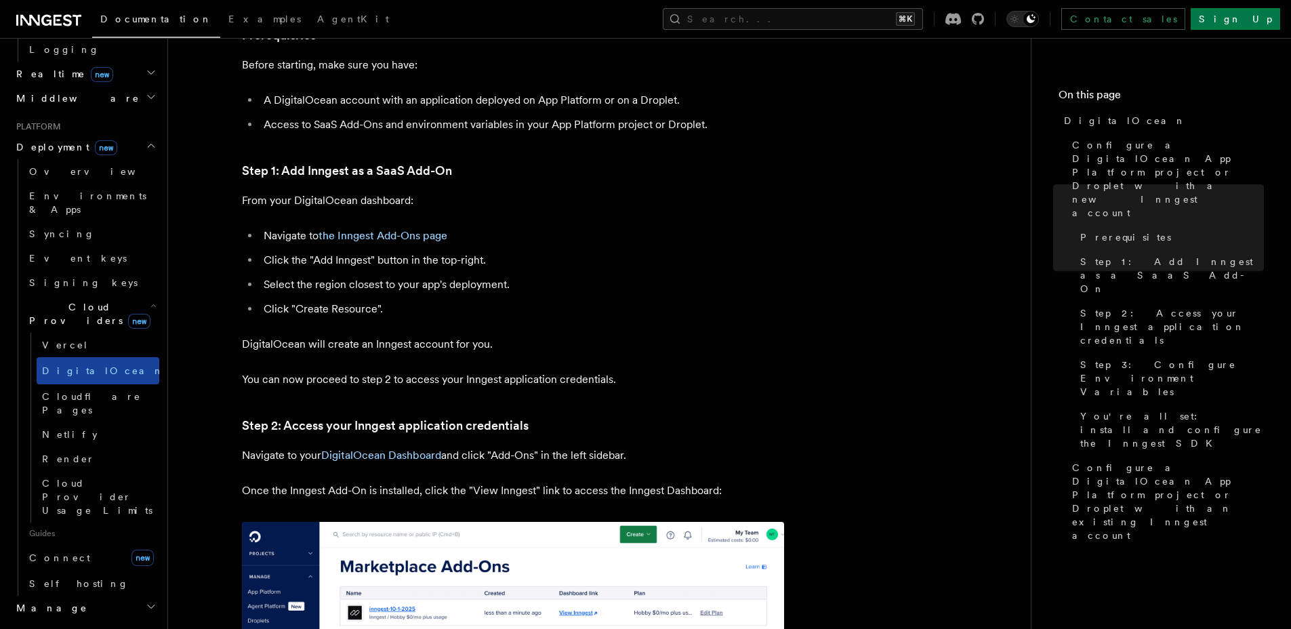
scroll to position [673, 0]
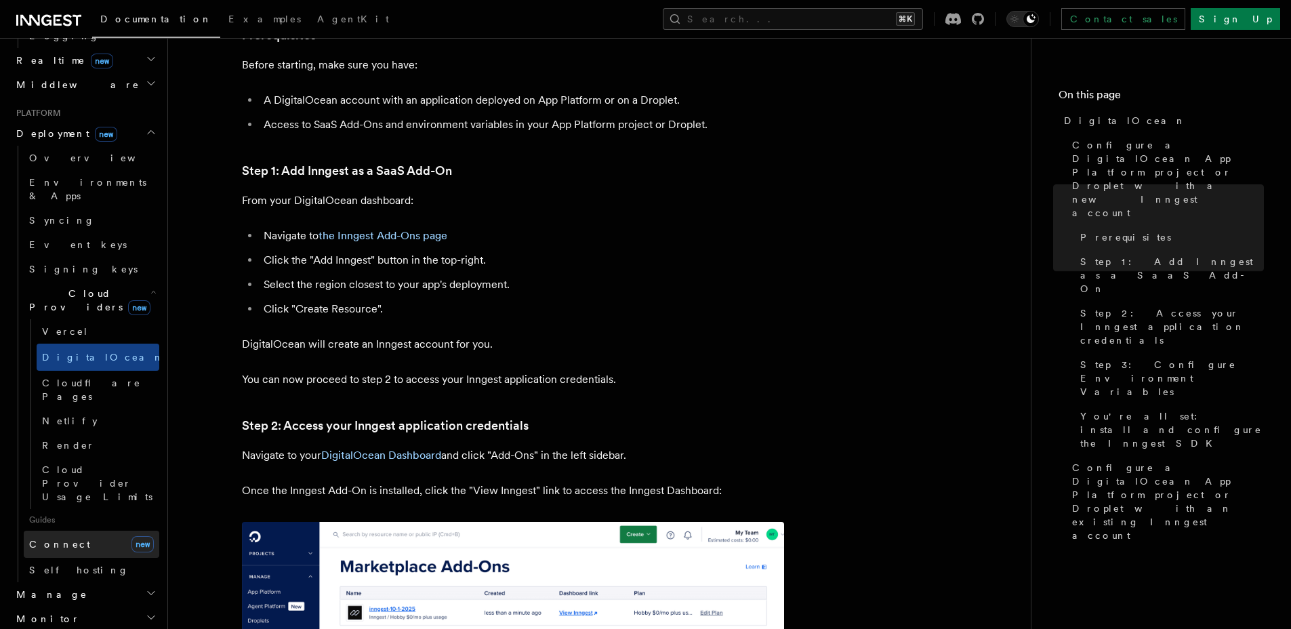
click at [102, 531] on link "Connect new" at bounding box center [92, 544] width 136 height 27
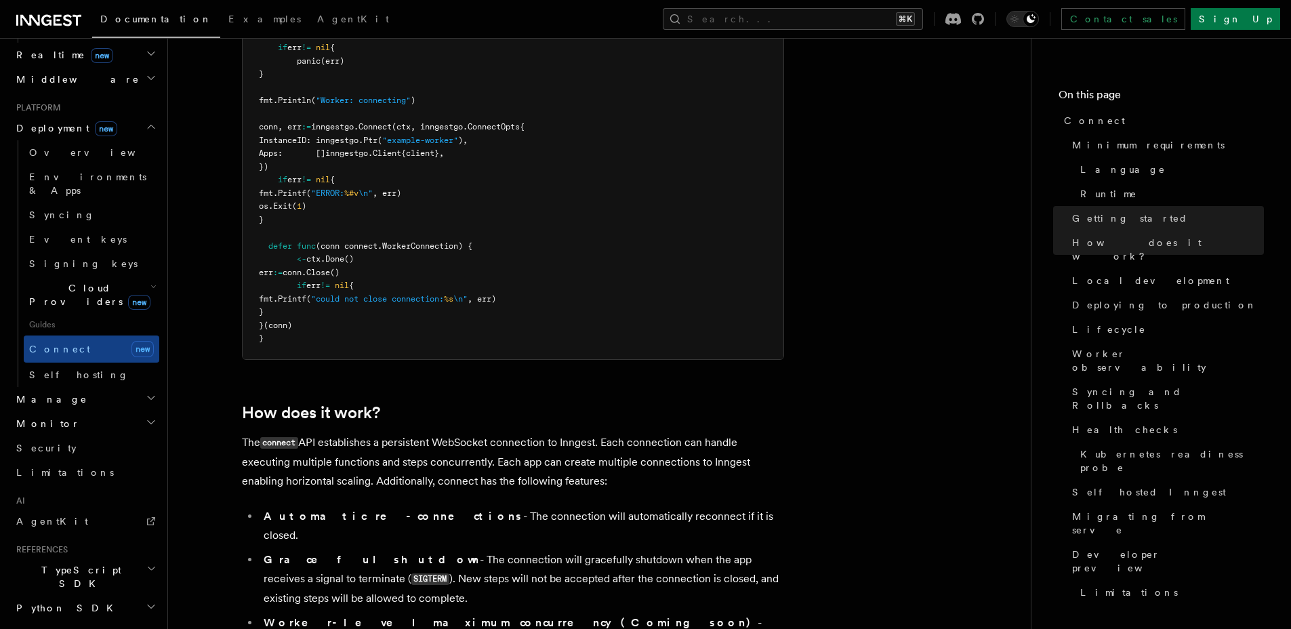
scroll to position [702, 0]
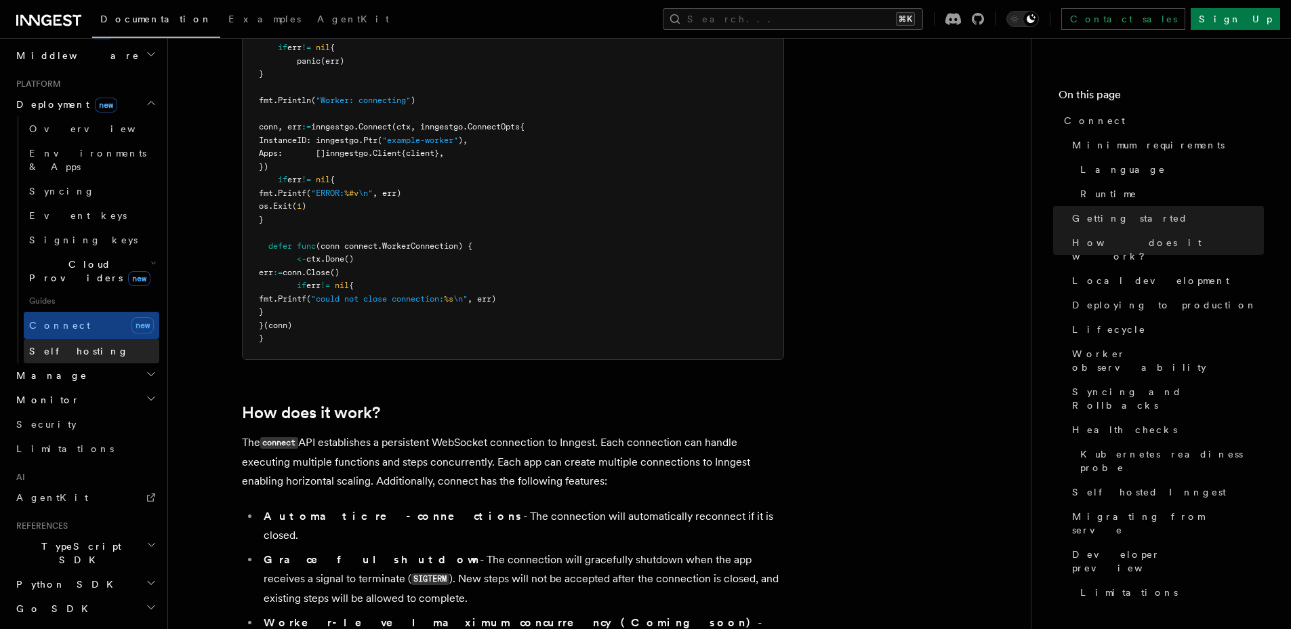
click at [110, 339] on link "Self hosting" at bounding box center [92, 351] width 136 height 24
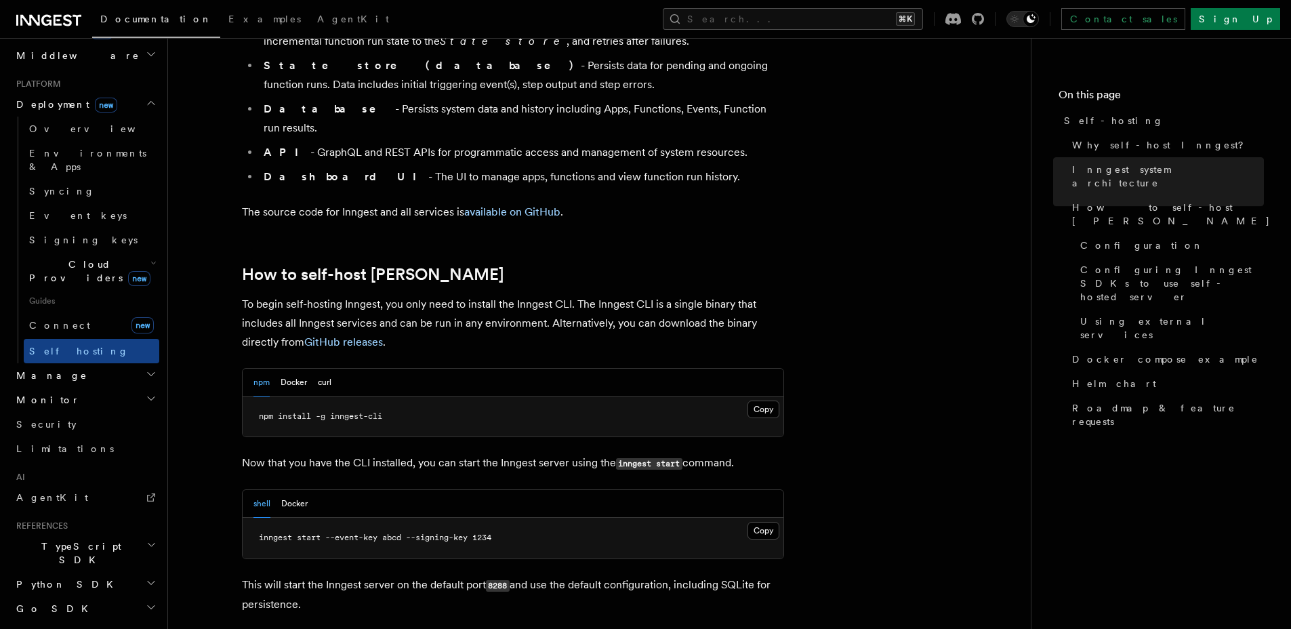
scroll to position [1221, 0]
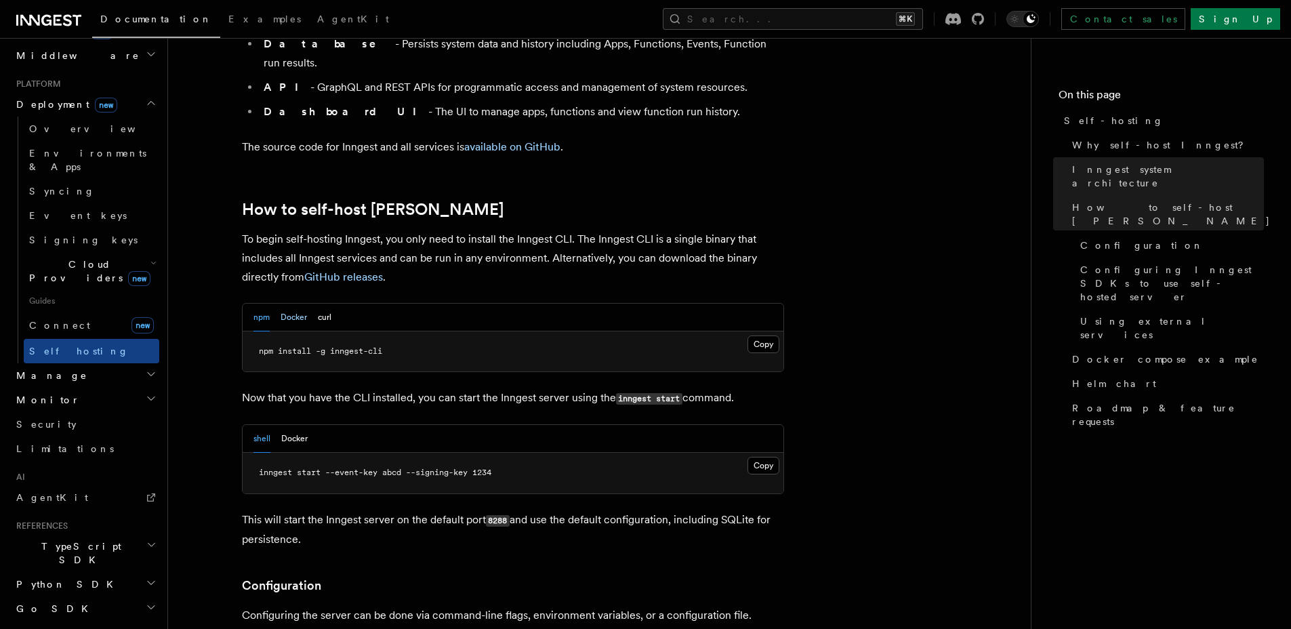
click at [291, 304] on button "Docker" at bounding box center [294, 318] width 26 height 28
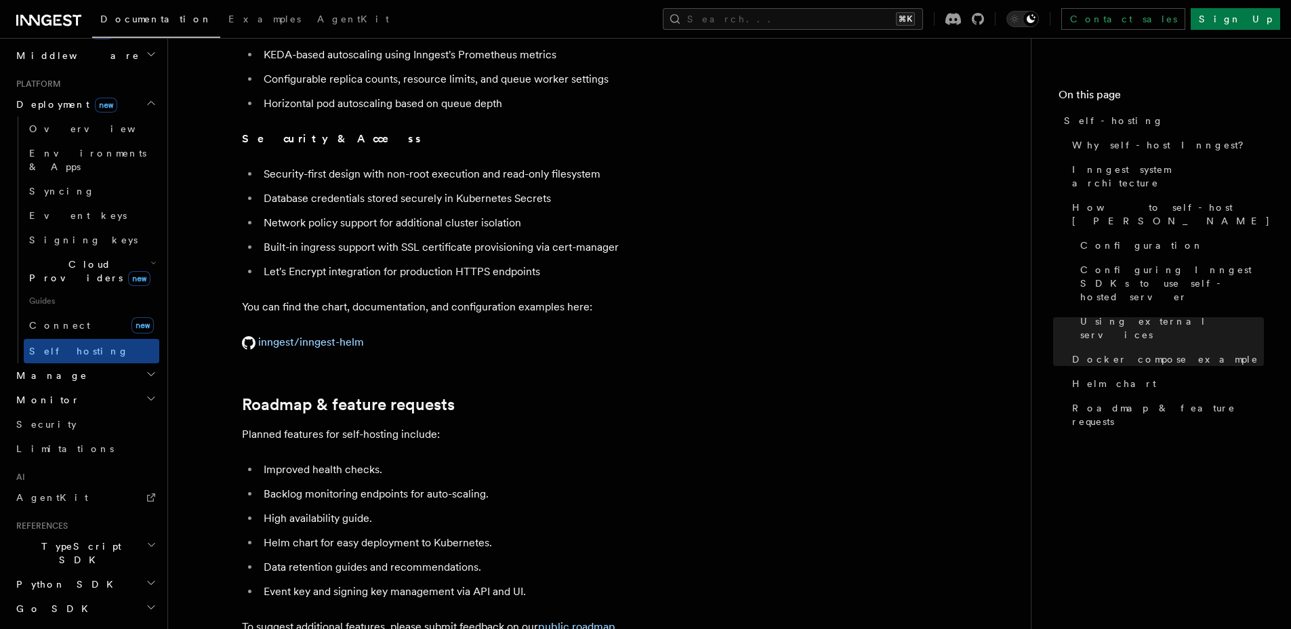
scroll to position [4904, 0]
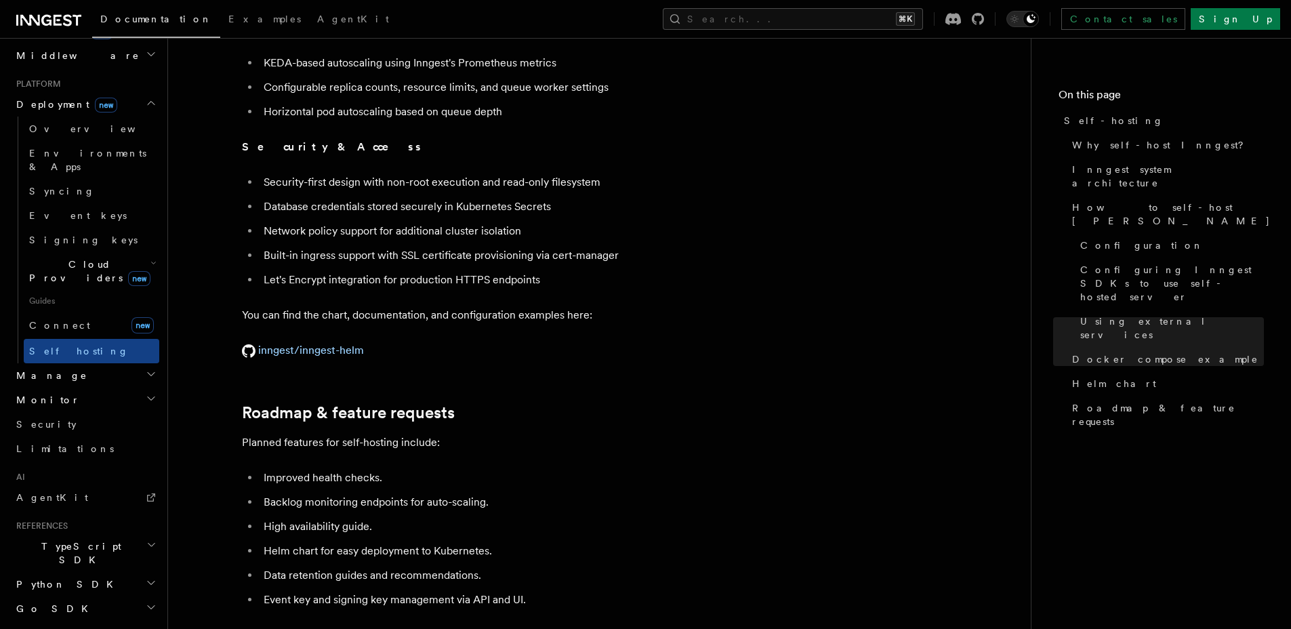
click at [66, 363] on h2 "Manage" at bounding box center [85, 375] width 148 height 24
click at [83, 394] on span "Environments" at bounding box center [87, 399] width 117 height 11
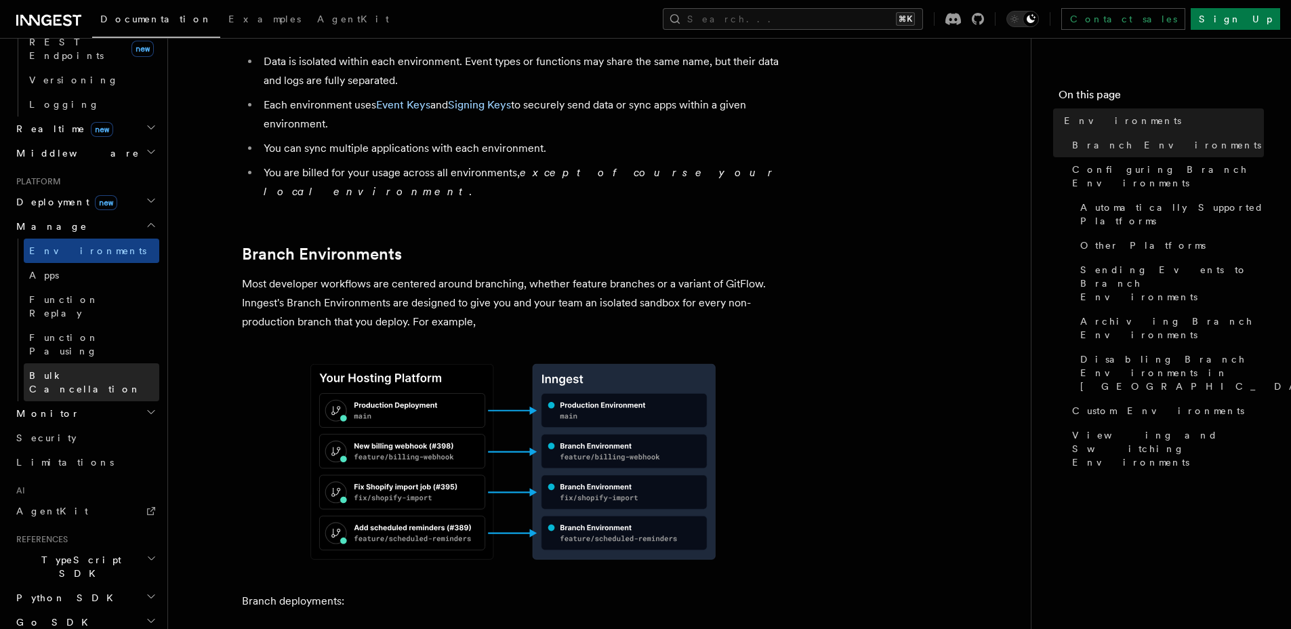
scroll to position [367, 0]
click at [78, 263] on link "Apps" at bounding box center [92, 275] width 136 height 24
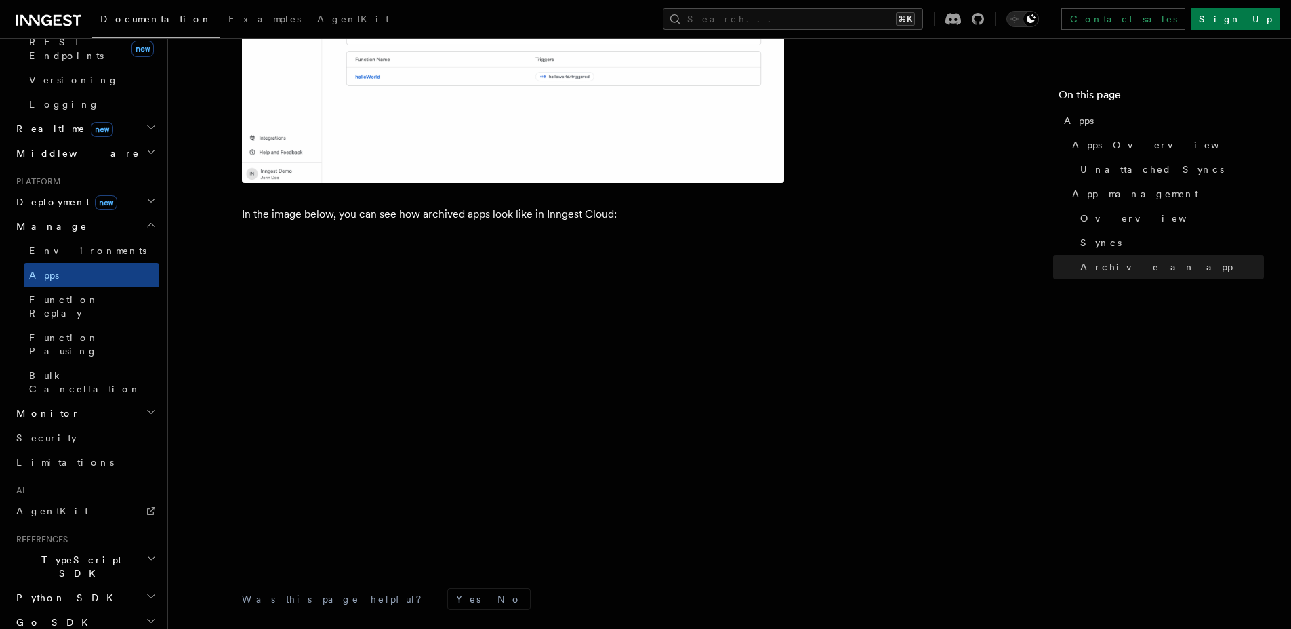
scroll to position [3759, 0]
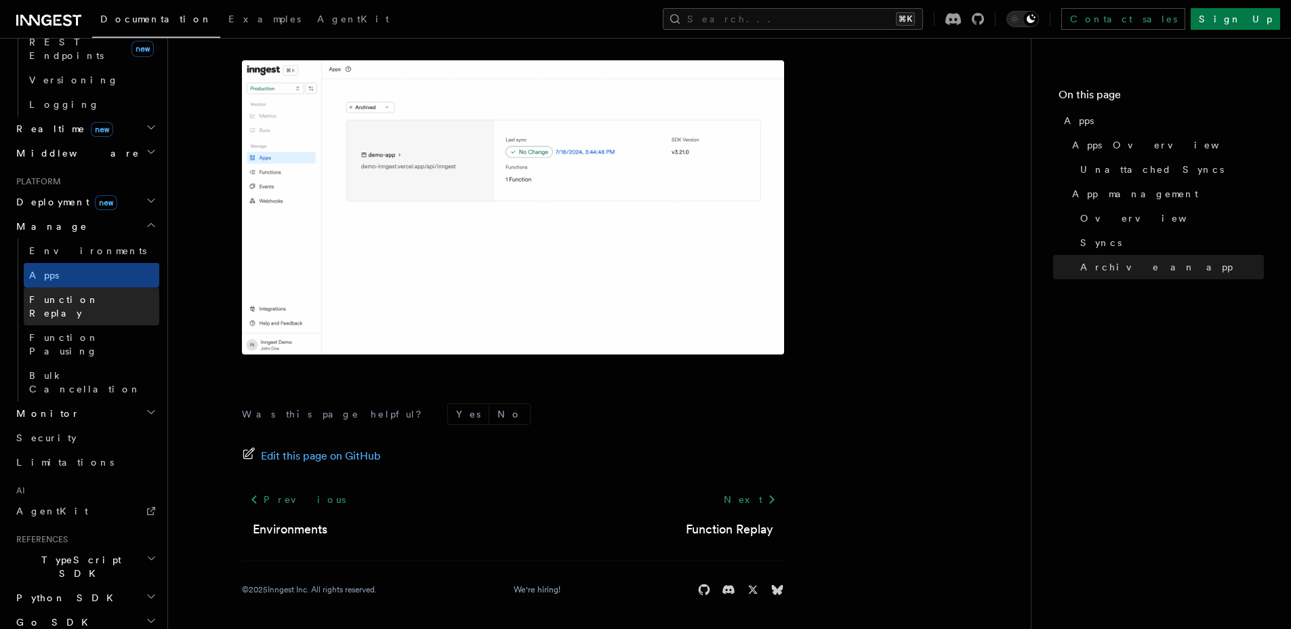
click at [94, 294] on span "Function Replay" at bounding box center [64, 306] width 70 height 24
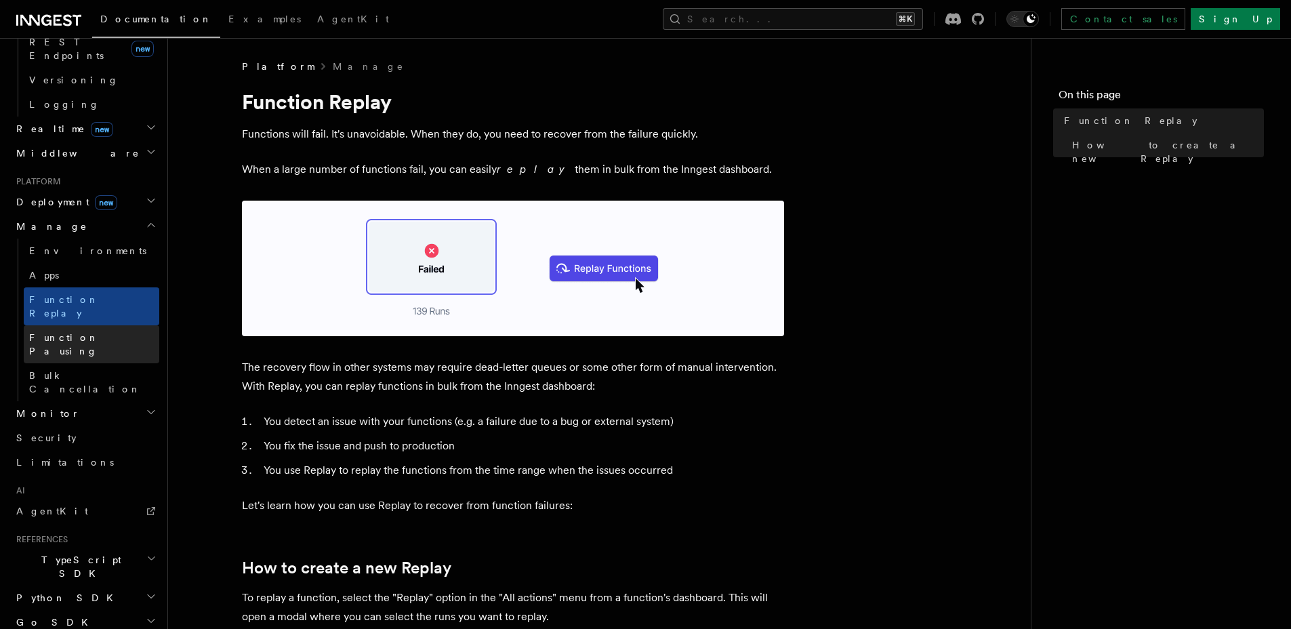
click at [94, 325] on link "Function Pausing" at bounding box center [92, 344] width 136 height 38
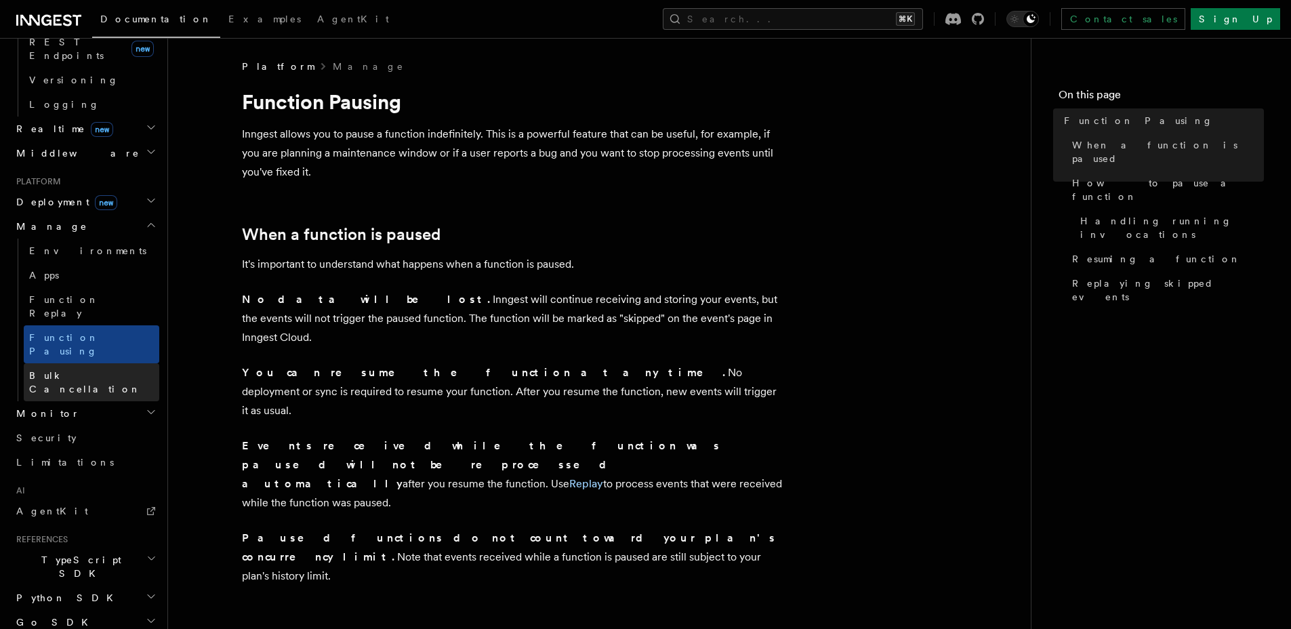
click at [78, 363] on link "Bulk Cancellation" at bounding box center [92, 382] width 136 height 38
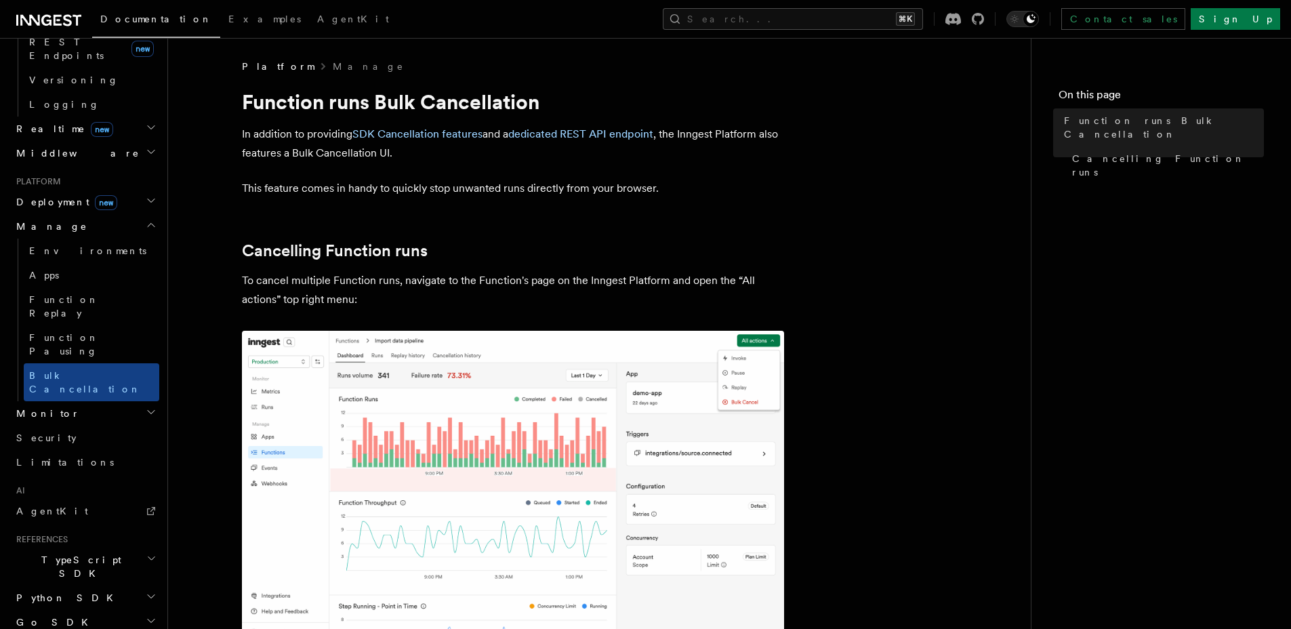
click at [73, 401] on h2 "Monitor" at bounding box center [85, 413] width 148 height 24
click at [81, 426] on link "Insights new" at bounding box center [92, 439] width 136 height 27
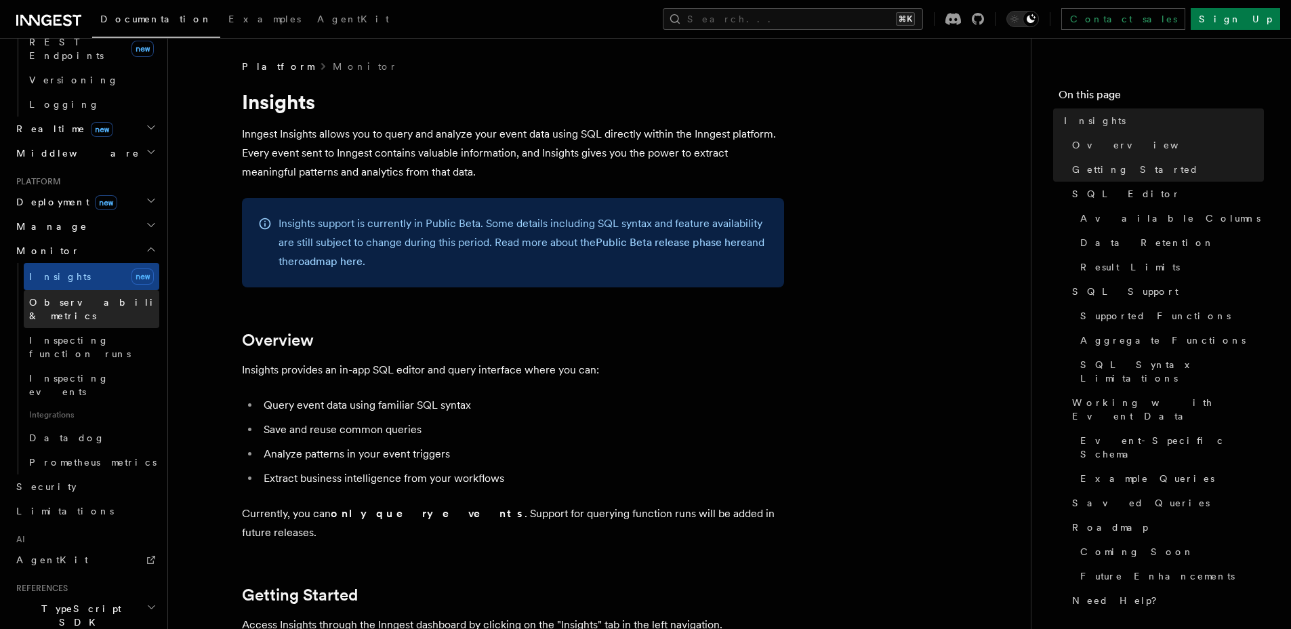
click at [94, 290] on link "Observability & metrics" at bounding box center [92, 309] width 136 height 38
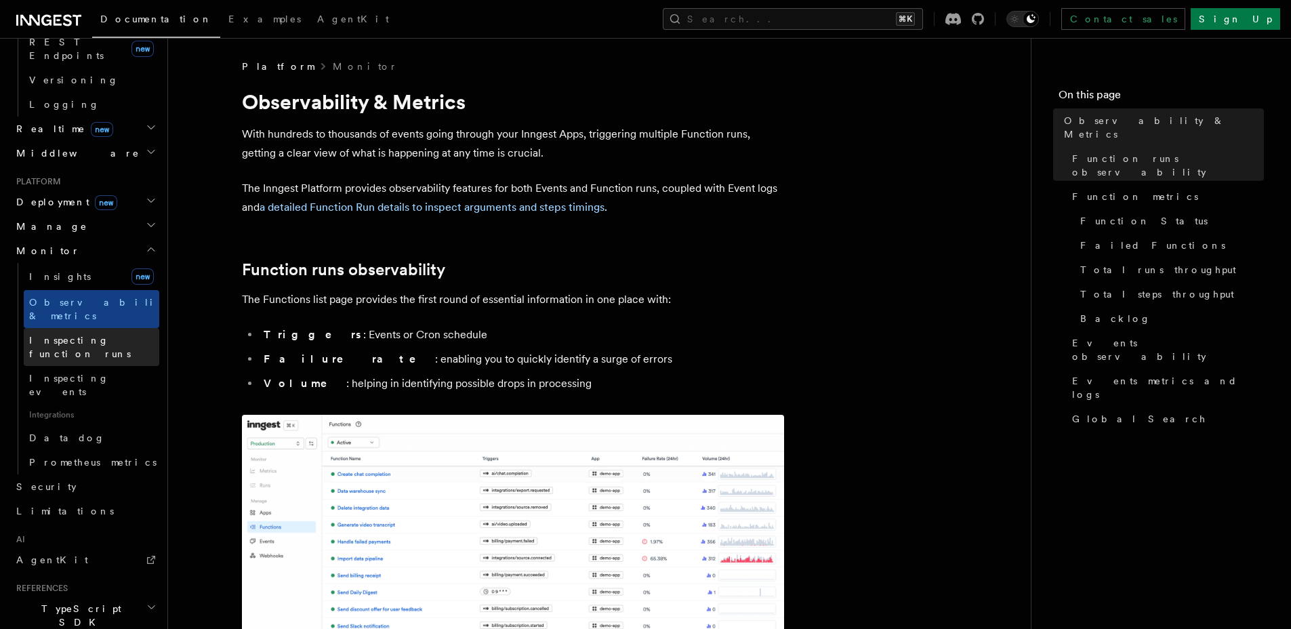
click at [94, 335] on span "Inspecting function runs" at bounding box center [80, 347] width 102 height 24
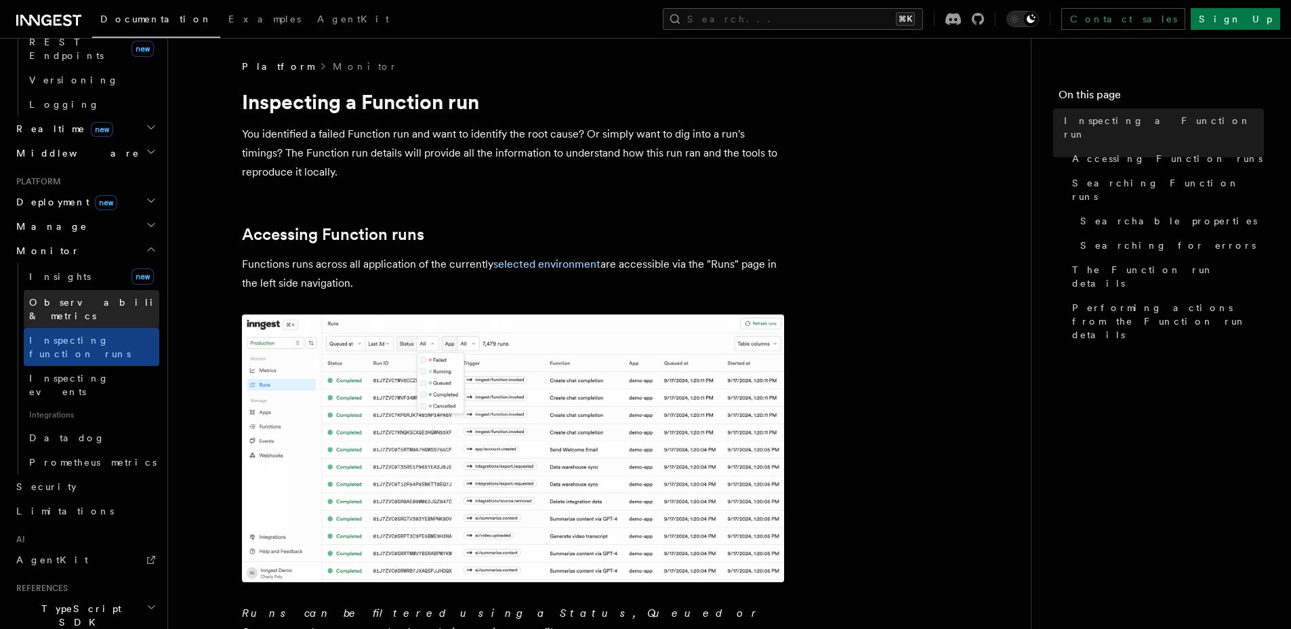
click at [96, 297] on span "Observability & metrics" at bounding box center [99, 309] width 140 height 24
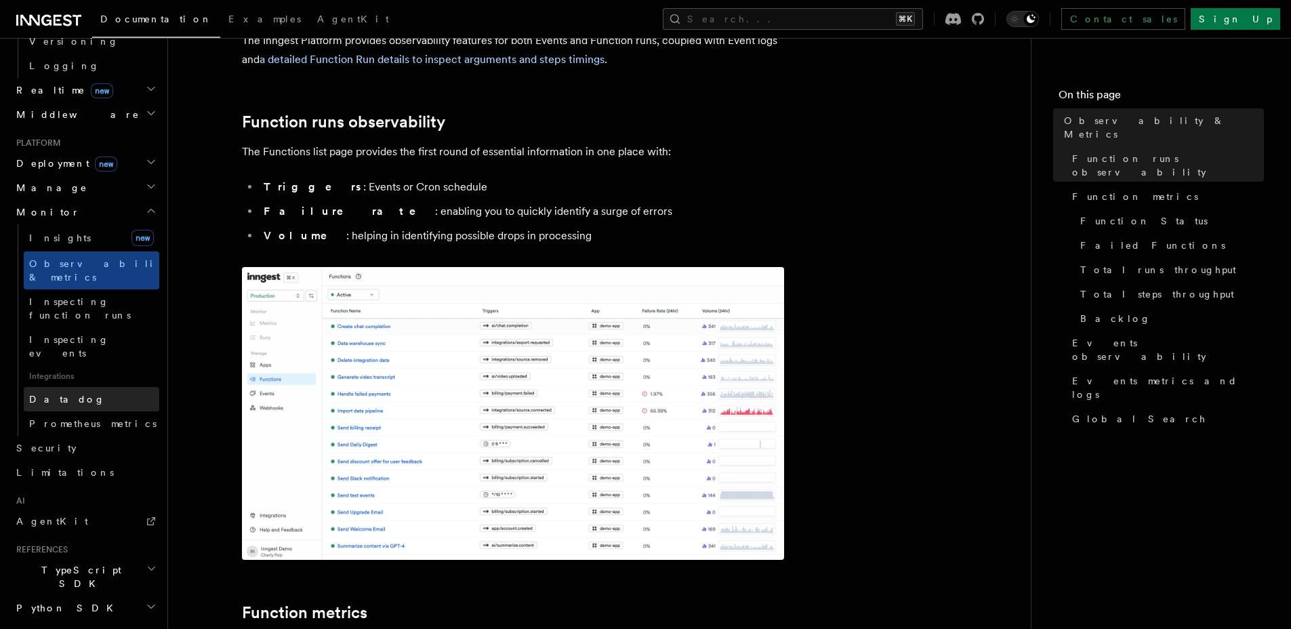
scroll to position [653, 0]
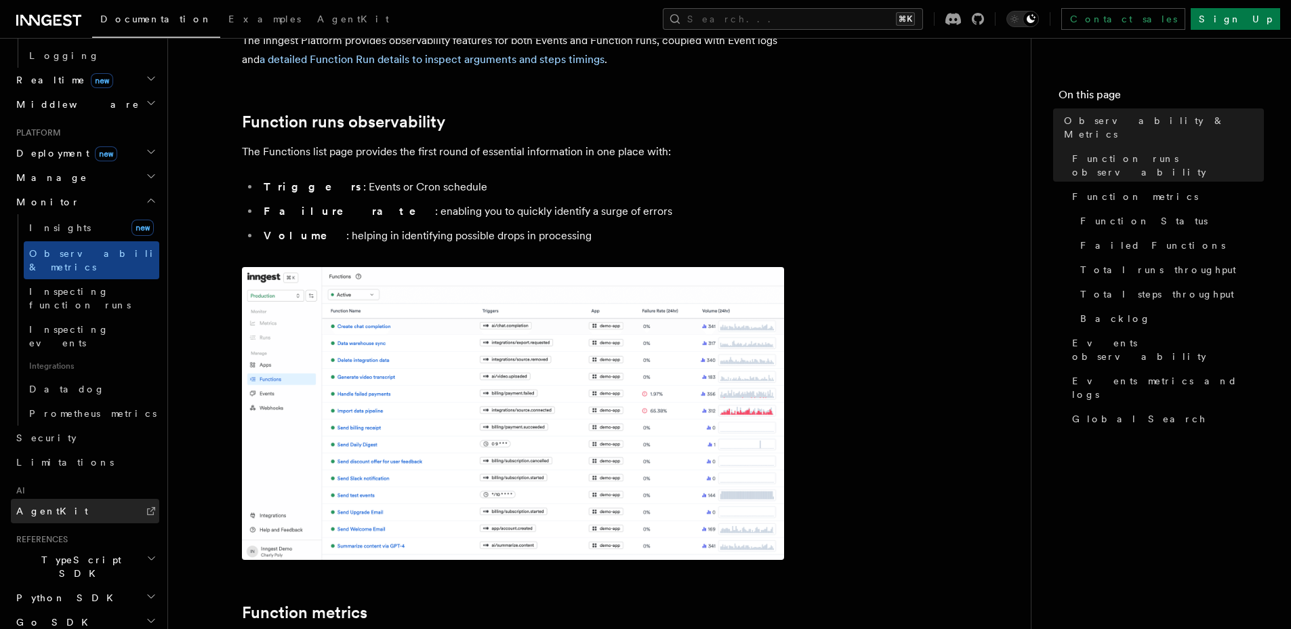
click at [52, 506] on span "AgentKit" at bounding box center [52, 511] width 72 height 11
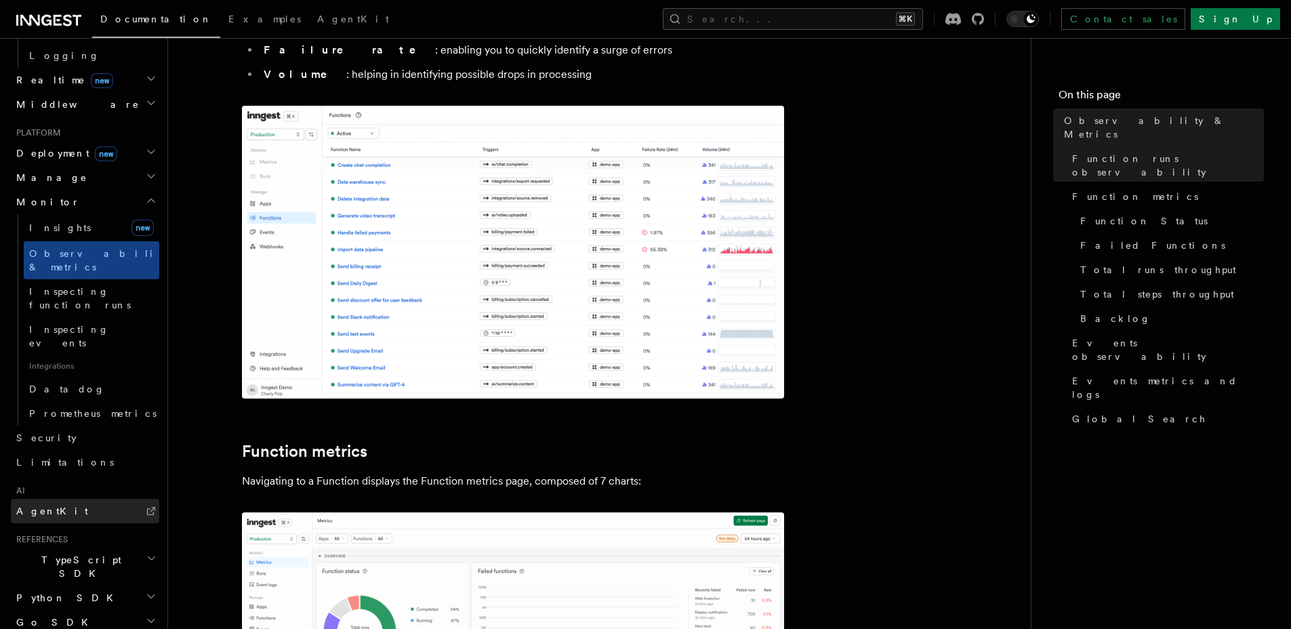
scroll to position [407, 0]
